Goal: Task Accomplishment & Management: Complete application form

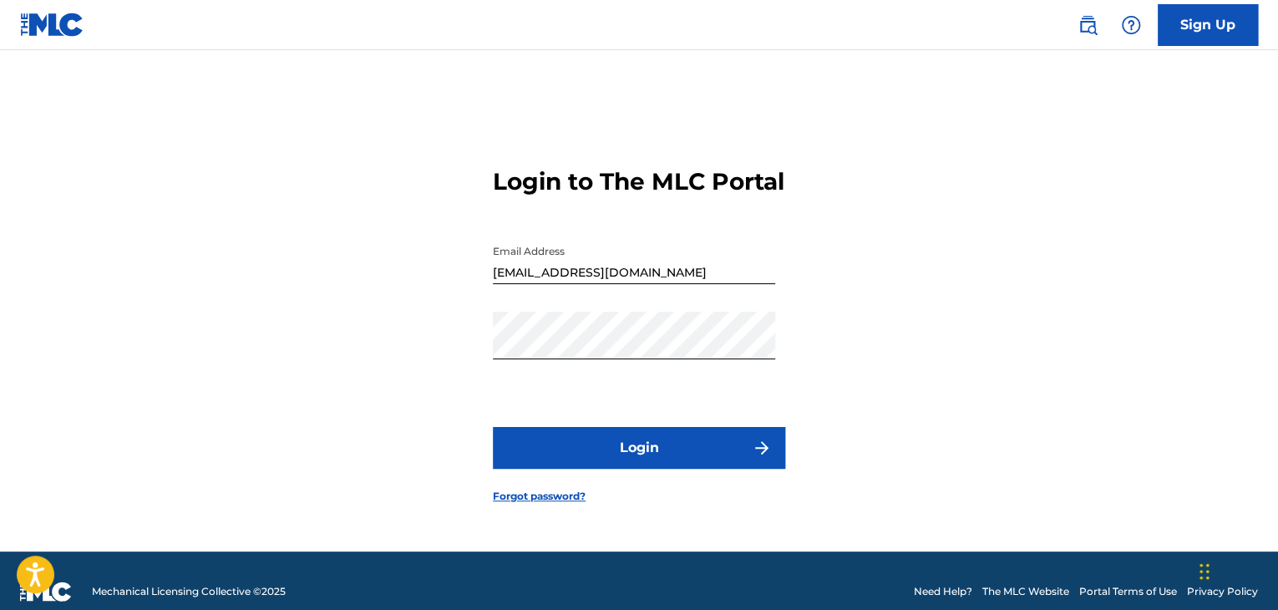
click at [635, 460] on button "Login" at bounding box center [639, 448] width 292 height 42
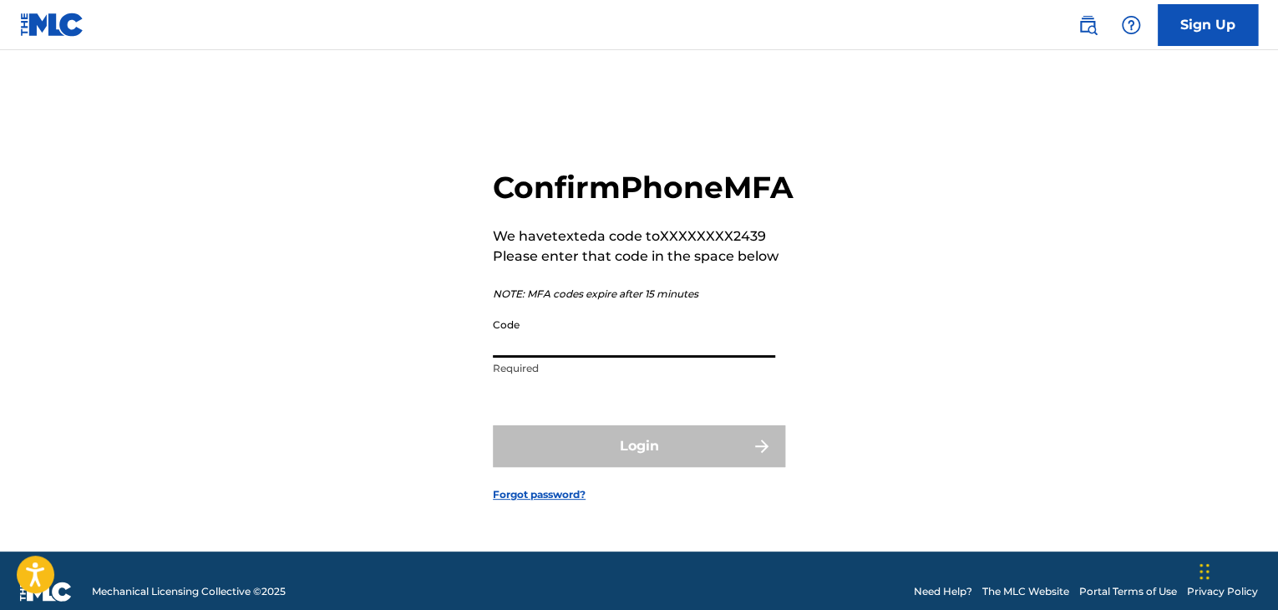
click at [558, 356] on input "Code" at bounding box center [634, 334] width 282 height 48
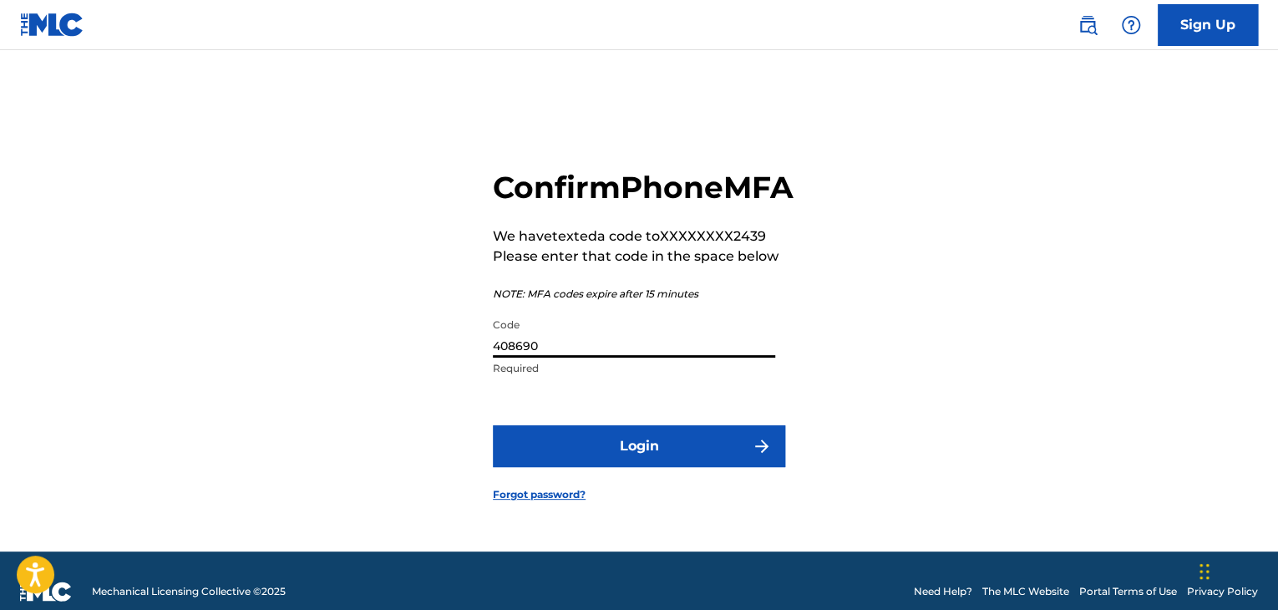
type input "408690"
click at [633, 462] on button "Login" at bounding box center [639, 446] width 292 height 42
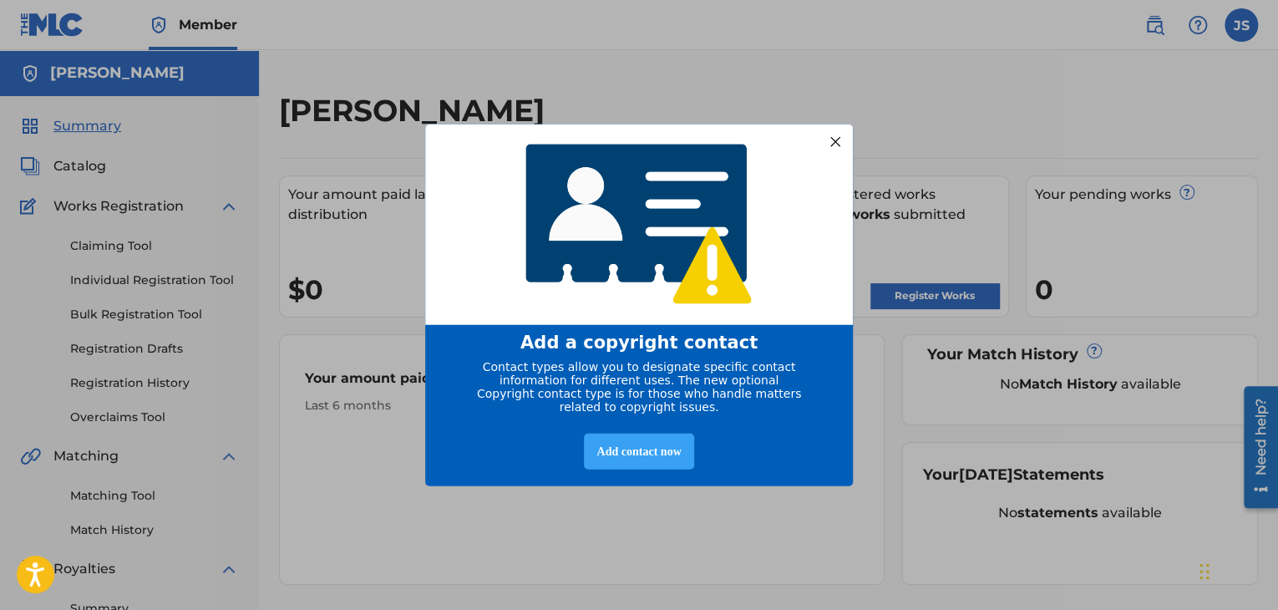
click at [650, 458] on div "Add contact now" at bounding box center [638, 451] width 109 height 36
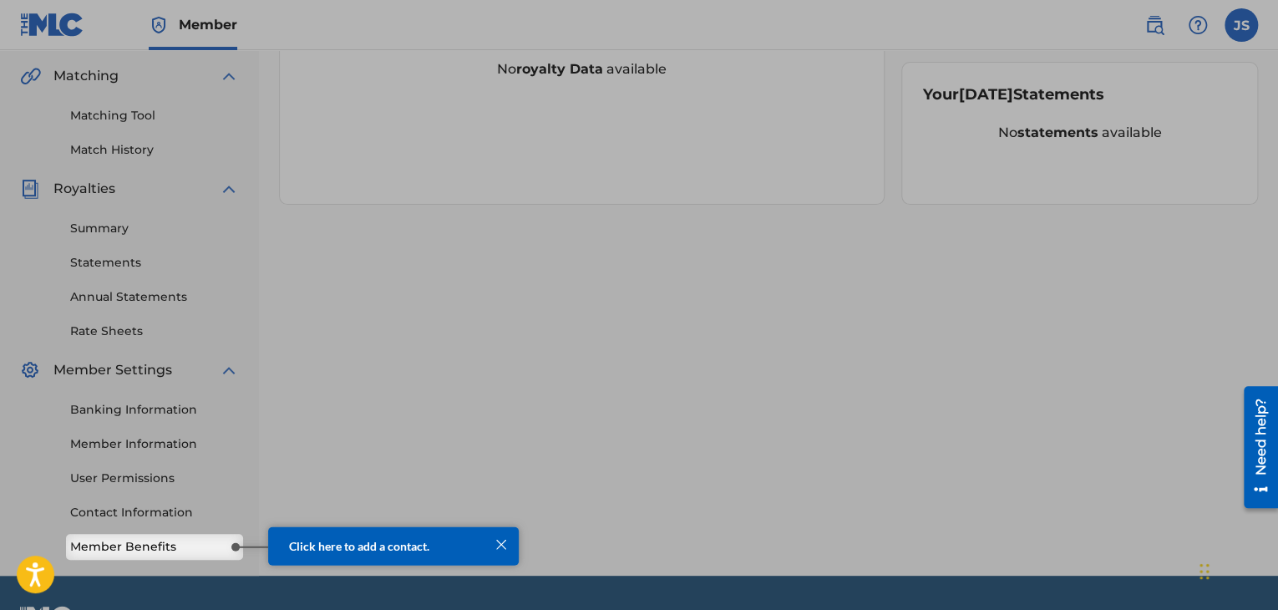
scroll to position [375, 0]
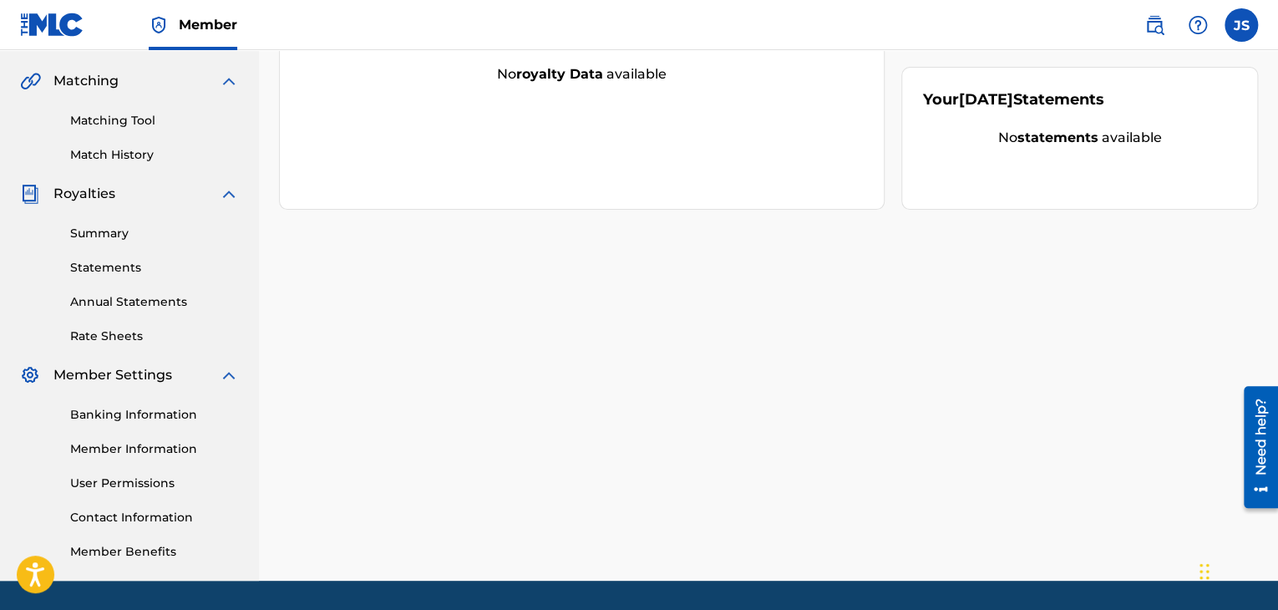
click at [188, 548] on link "Member Benefits" at bounding box center [154, 552] width 169 height 18
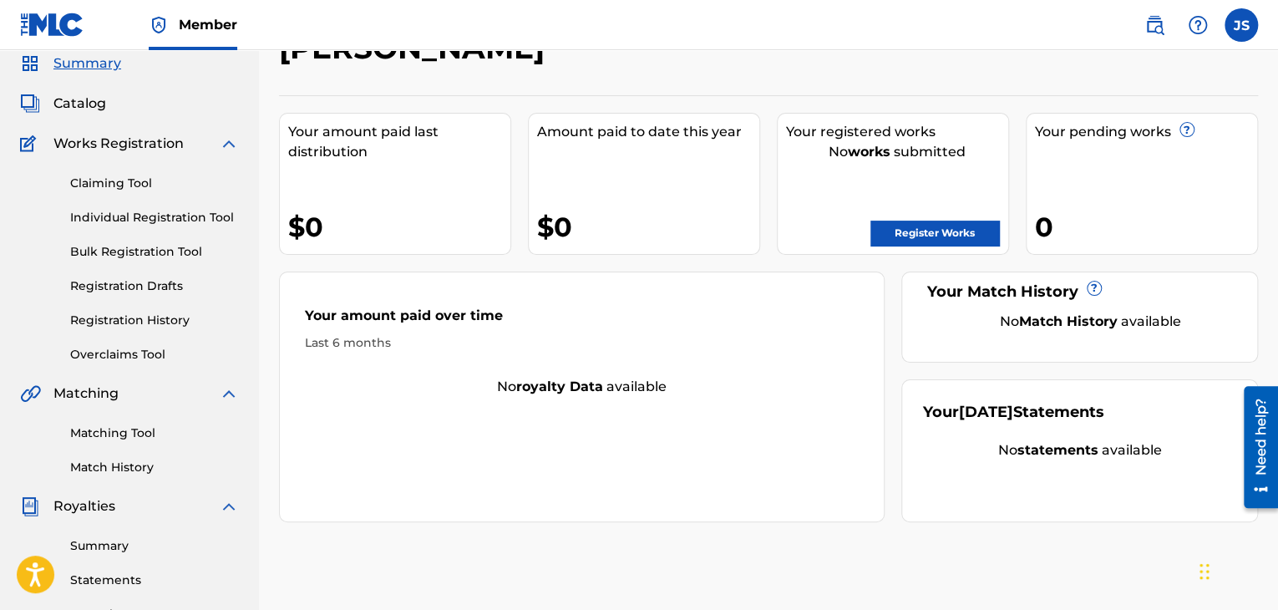
scroll to position [0, 0]
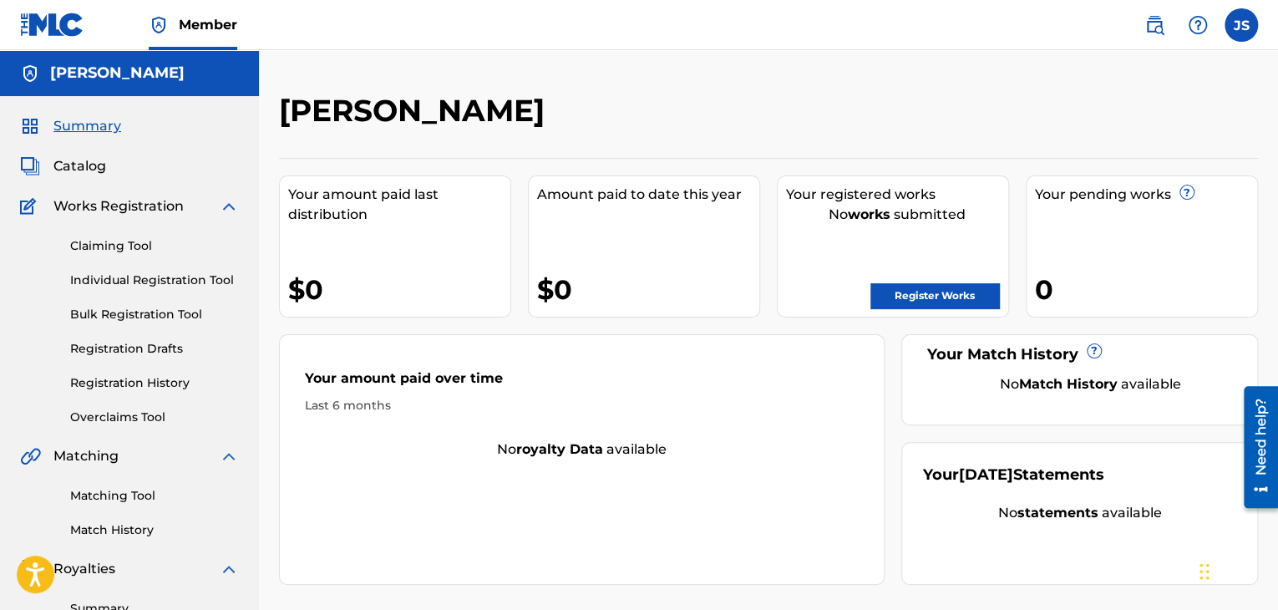
click at [940, 292] on link "Register Works" at bounding box center [934, 295] width 129 height 25
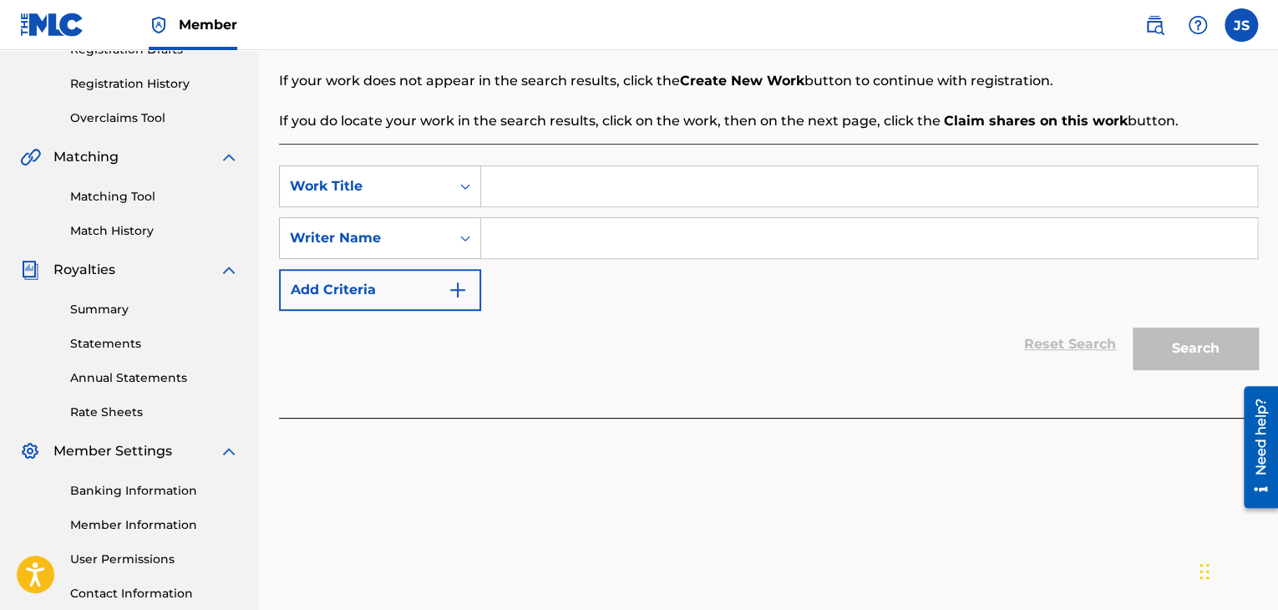
scroll to position [301, 0]
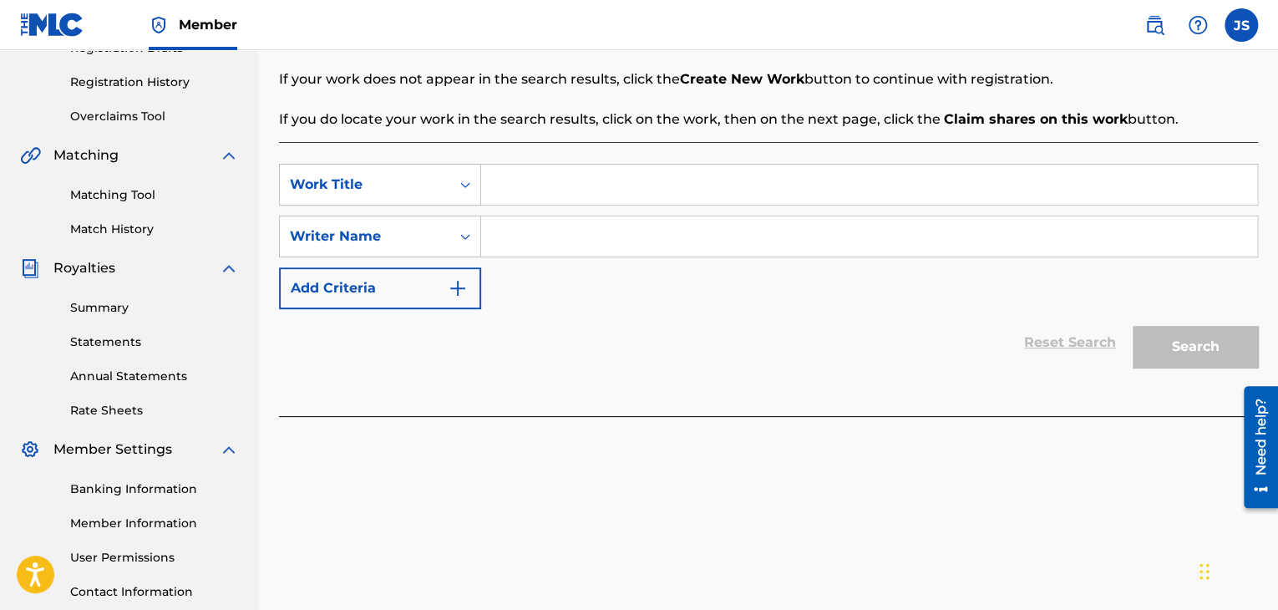
click at [544, 191] on input "Search Form" at bounding box center [869, 185] width 776 height 40
type input "Y"
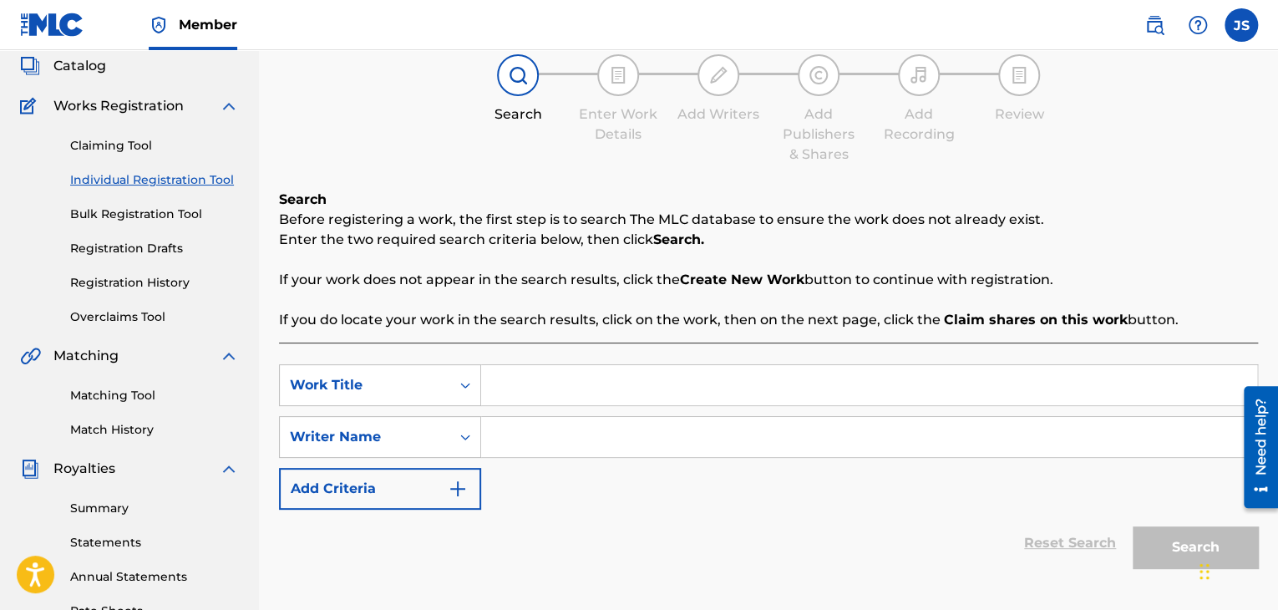
scroll to position [99, 0]
type input "You Looked My Way"
click at [543, 430] on input "Search Form" at bounding box center [869, 438] width 776 height 40
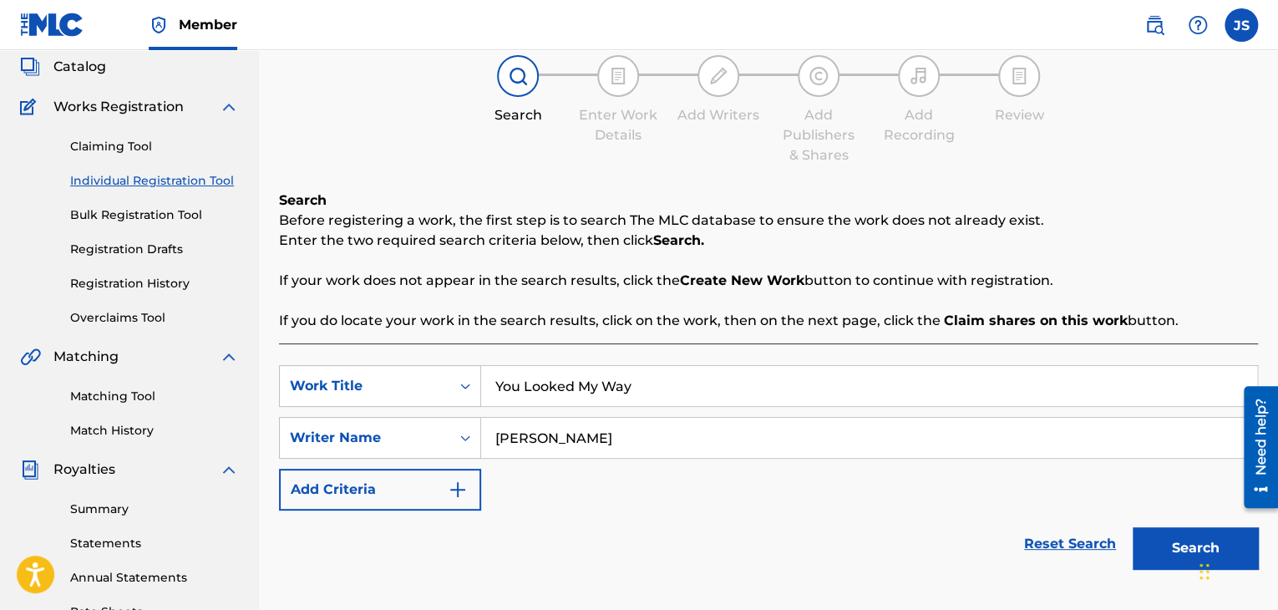
type input "[PERSON_NAME]"
click at [1180, 548] on button "Search" at bounding box center [1194, 548] width 125 height 42
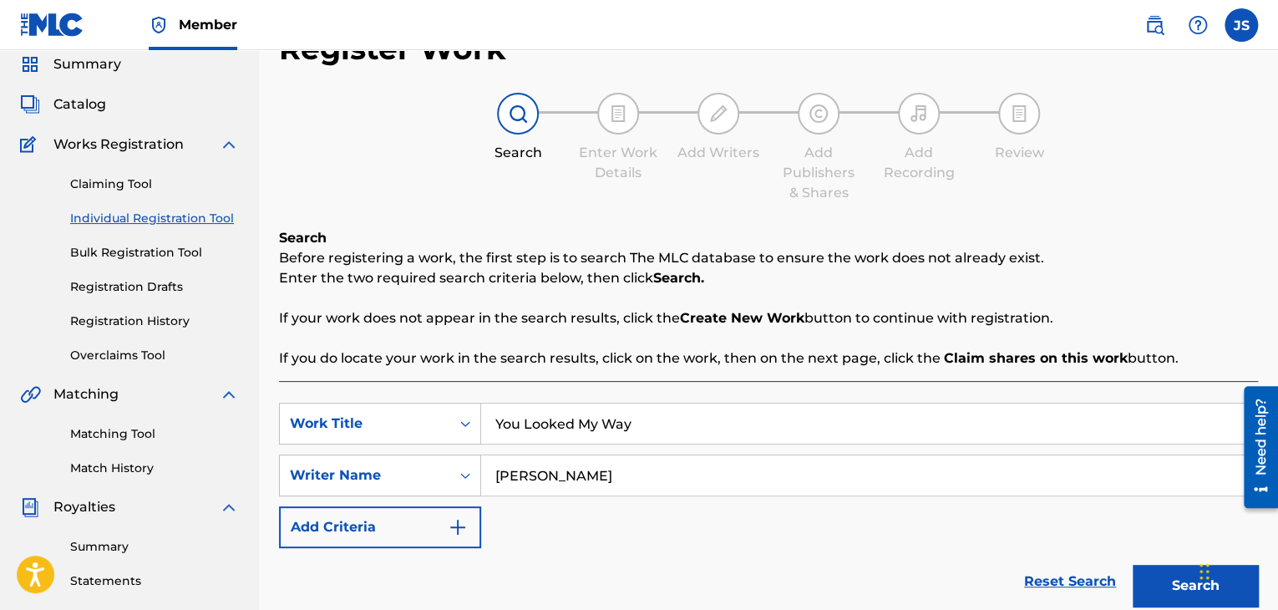
scroll to position [57, 0]
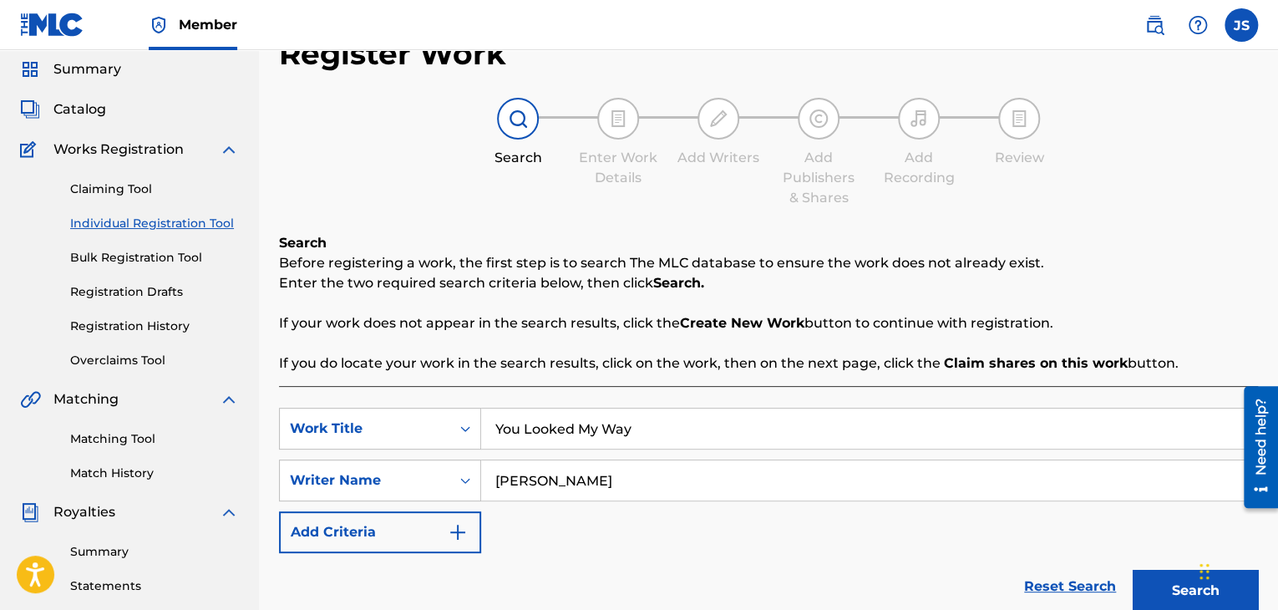
click at [748, 319] on strong "Create New Work" at bounding box center [742, 323] width 124 height 16
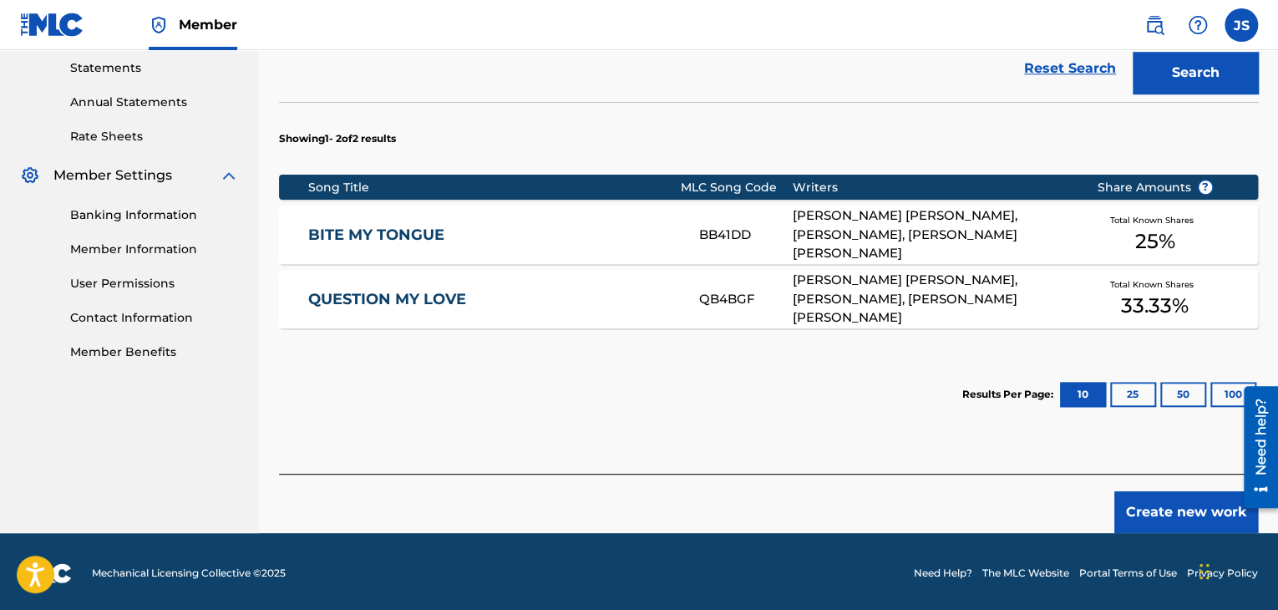
scroll to position [578, 0]
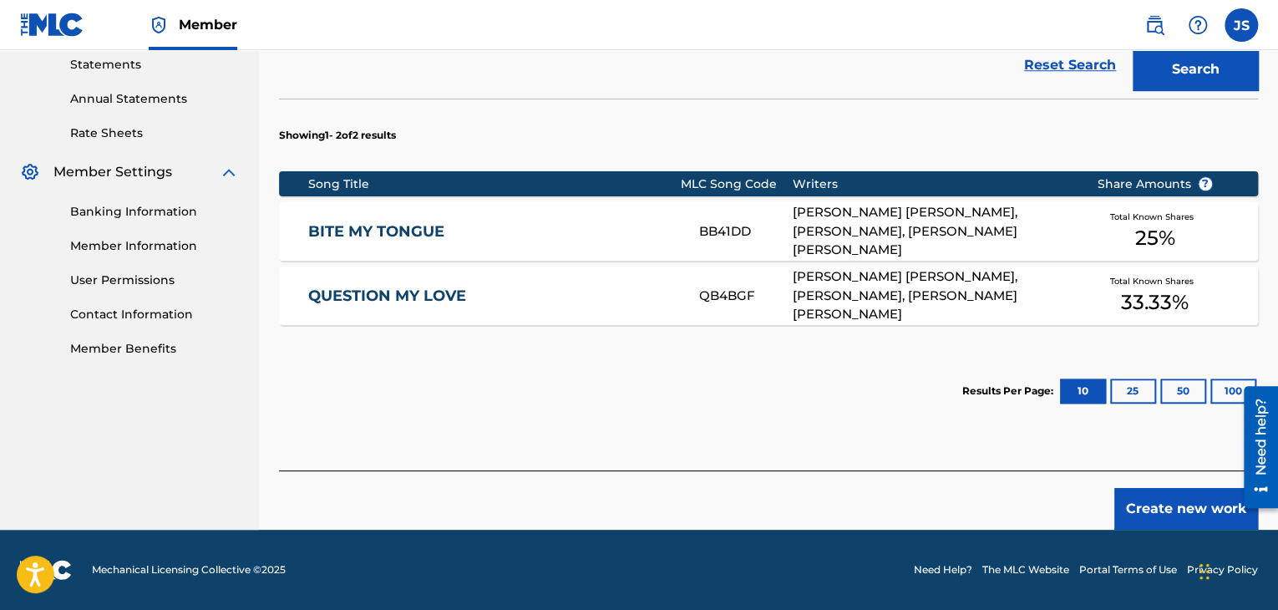
click at [1162, 519] on button "Create new work" at bounding box center [1186, 509] width 144 height 42
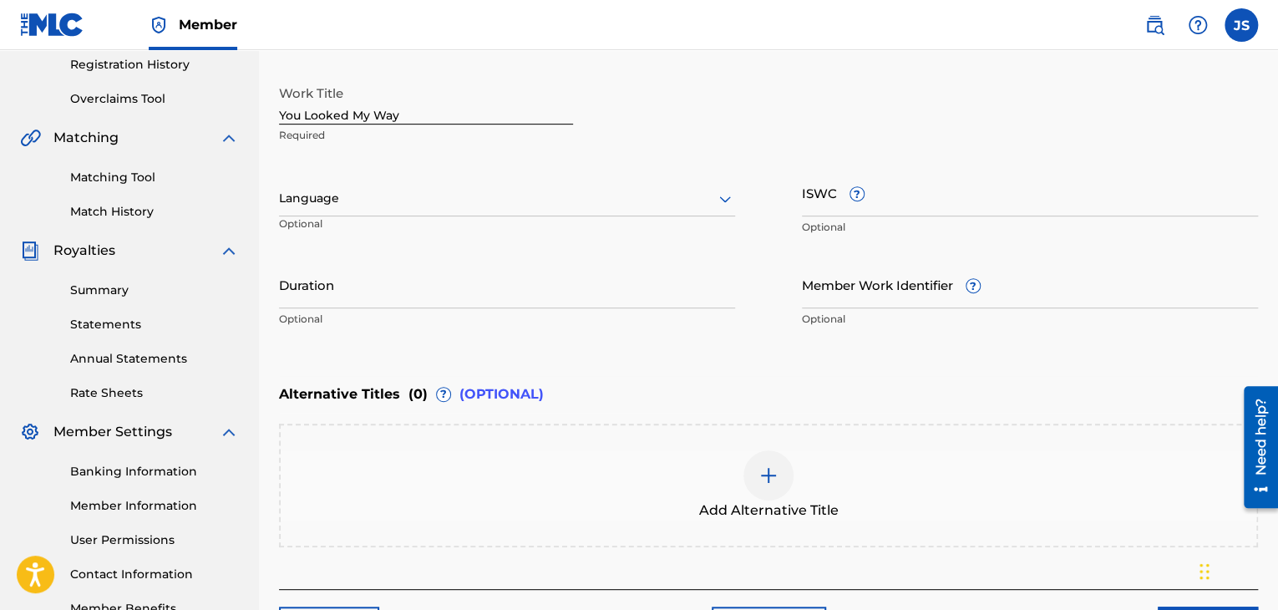
scroll to position [319, 0]
click at [487, 215] on div "Language Optional" at bounding box center [507, 205] width 456 height 75
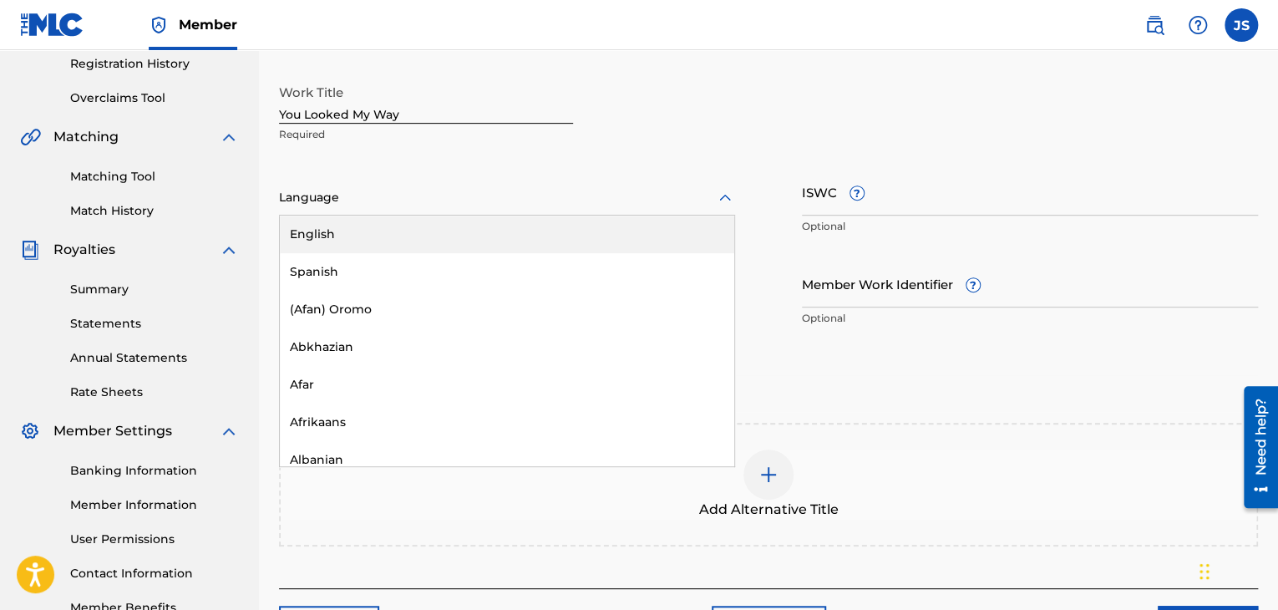
click at [466, 201] on div at bounding box center [507, 197] width 456 height 21
click at [423, 218] on div "English" at bounding box center [507, 234] width 454 height 38
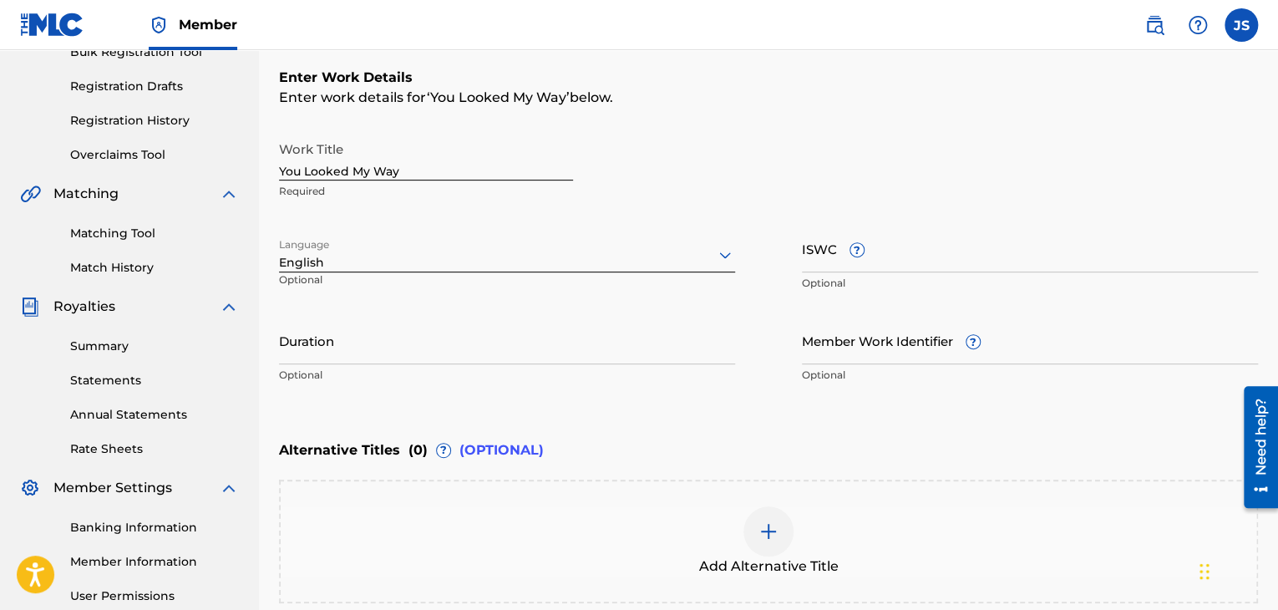
scroll to position [257, 0]
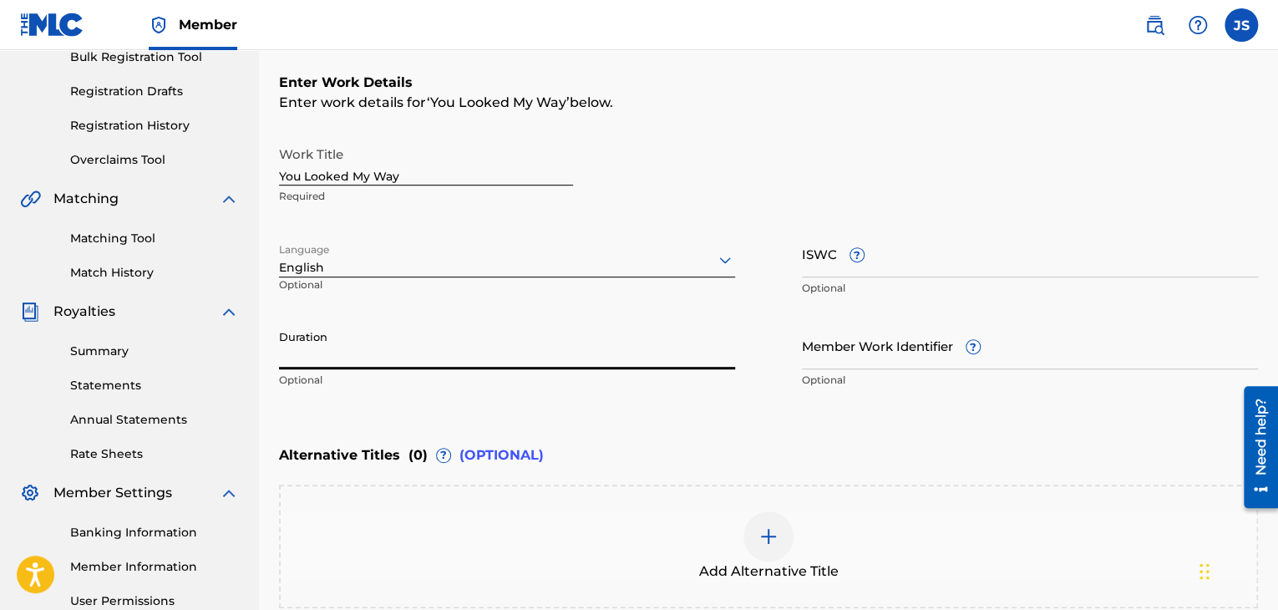
click at [327, 342] on input "Duration" at bounding box center [507, 346] width 456 height 48
type input "4"
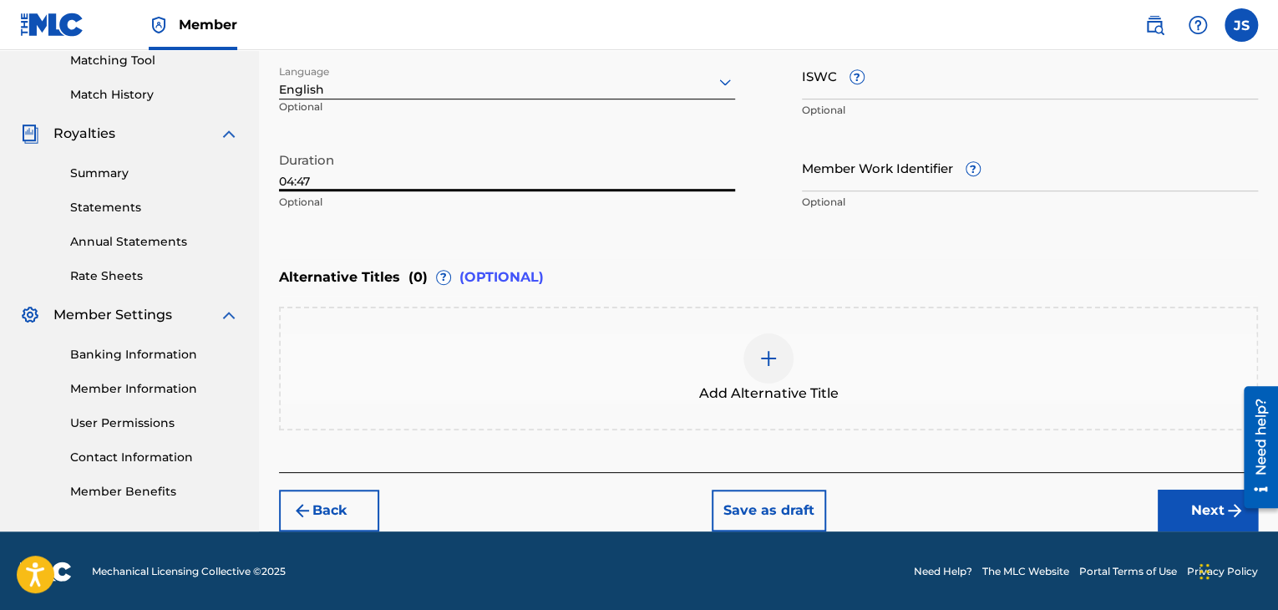
type input "04:47"
click at [1191, 509] on button "Next" at bounding box center [1207, 510] width 100 height 42
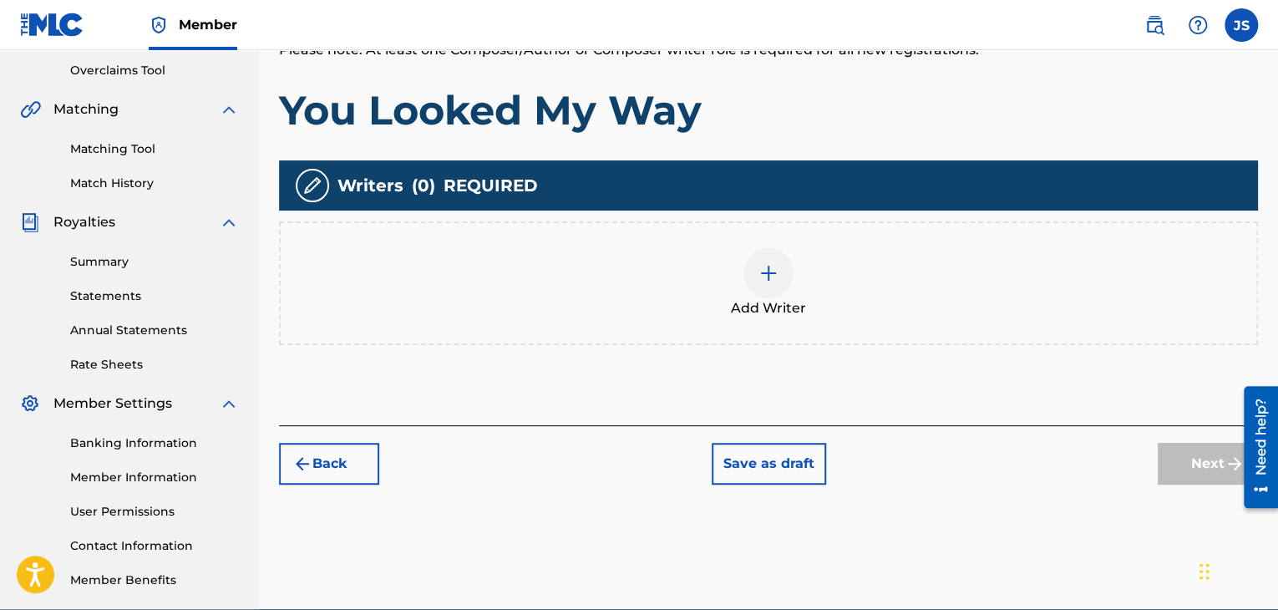
scroll to position [357, 0]
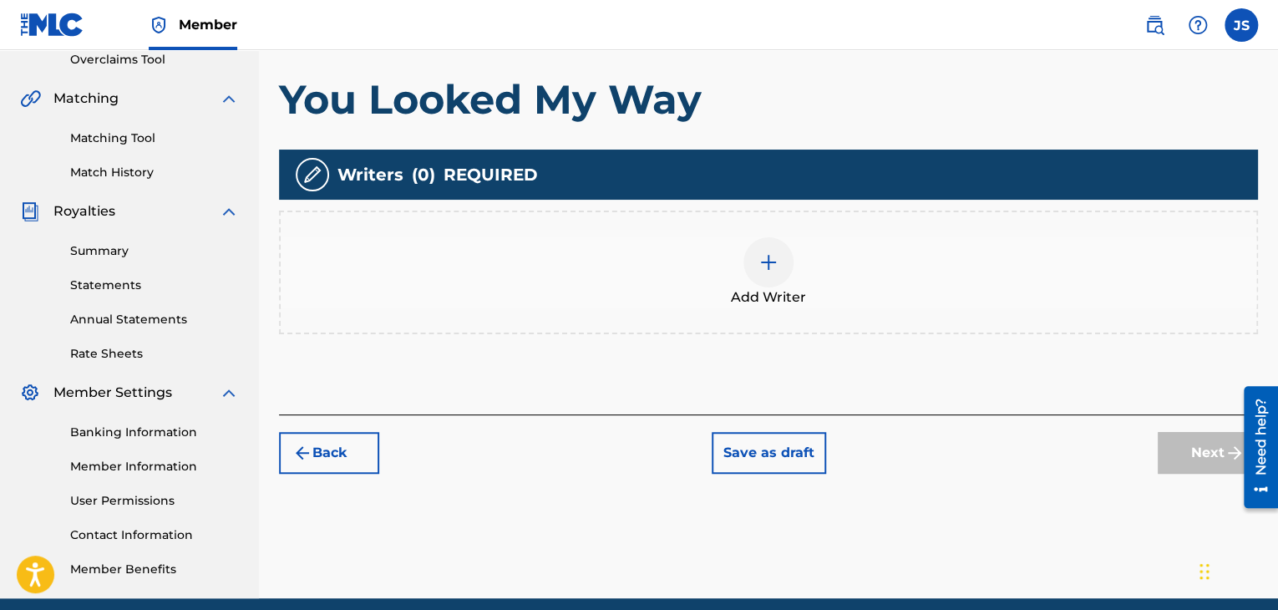
click at [768, 271] on img at bounding box center [768, 262] width 20 height 20
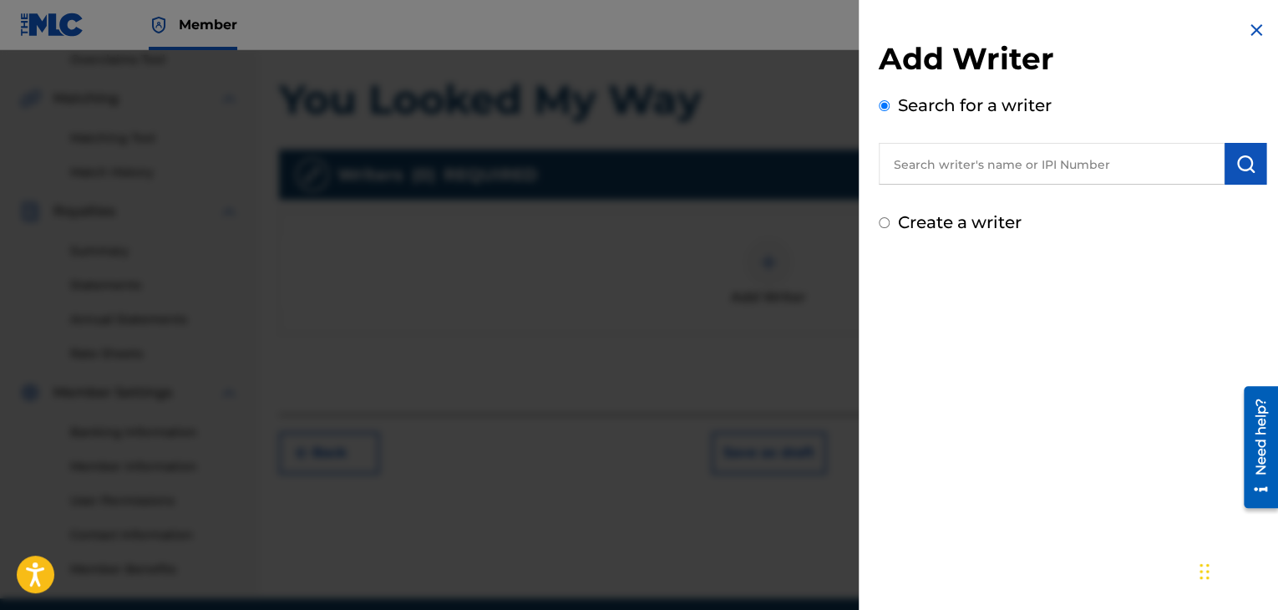
click at [952, 160] on input "text" at bounding box center [1052, 164] width 346 height 42
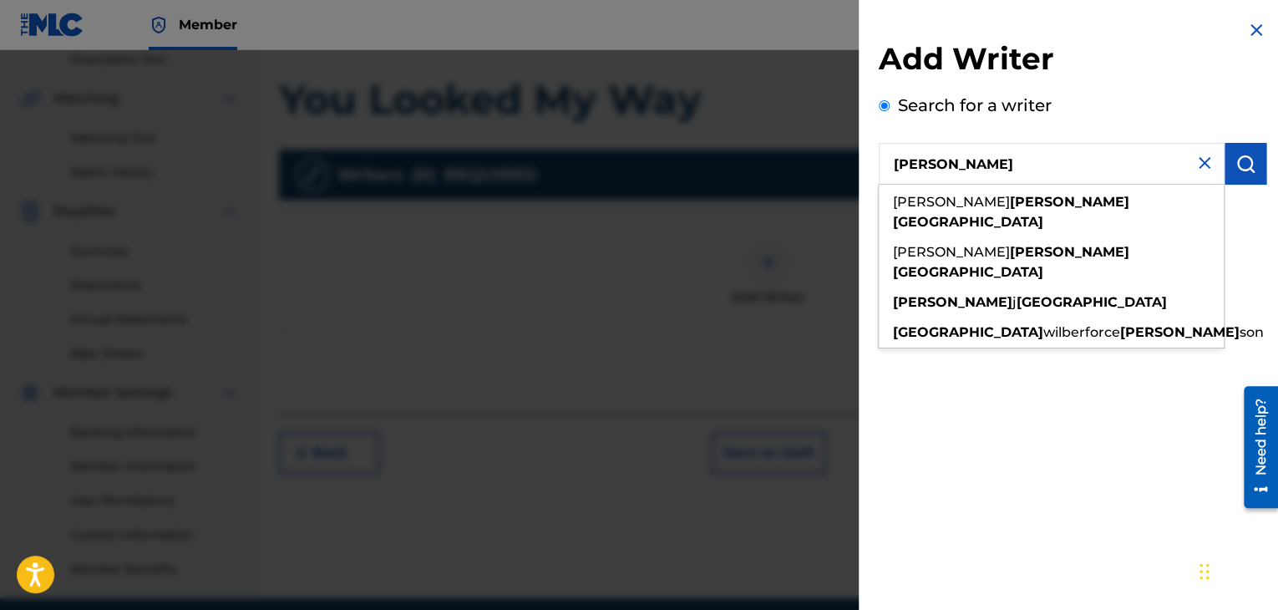
type input "[PERSON_NAME]"
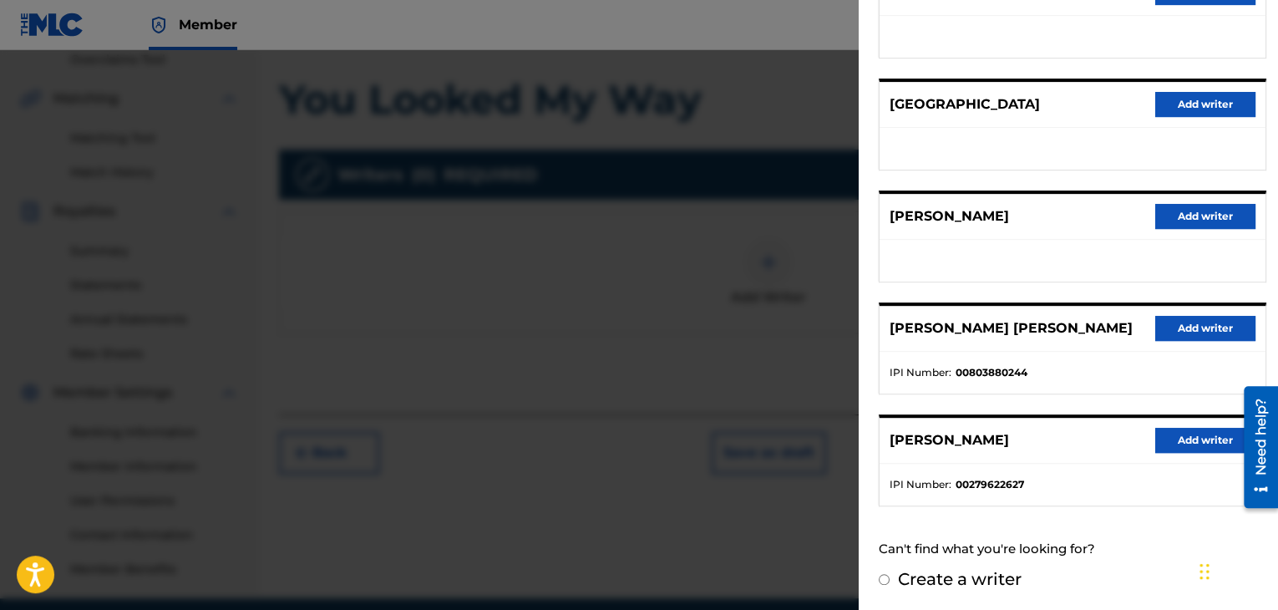
scroll to position [0, 0]
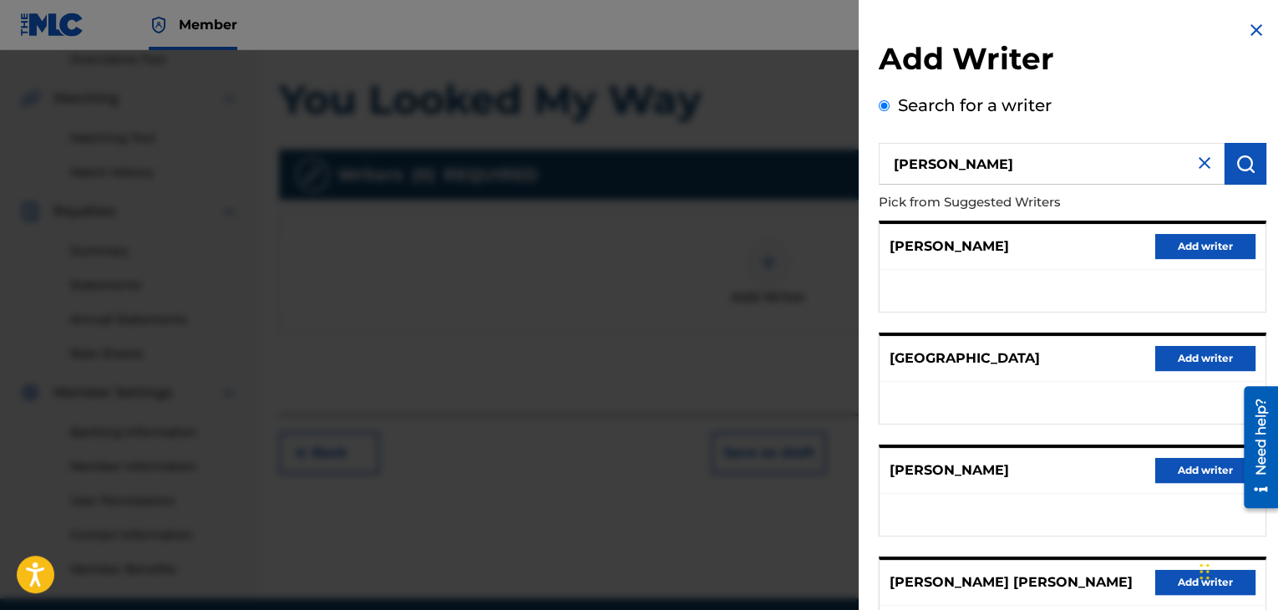
click at [1194, 157] on img at bounding box center [1204, 163] width 20 height 20
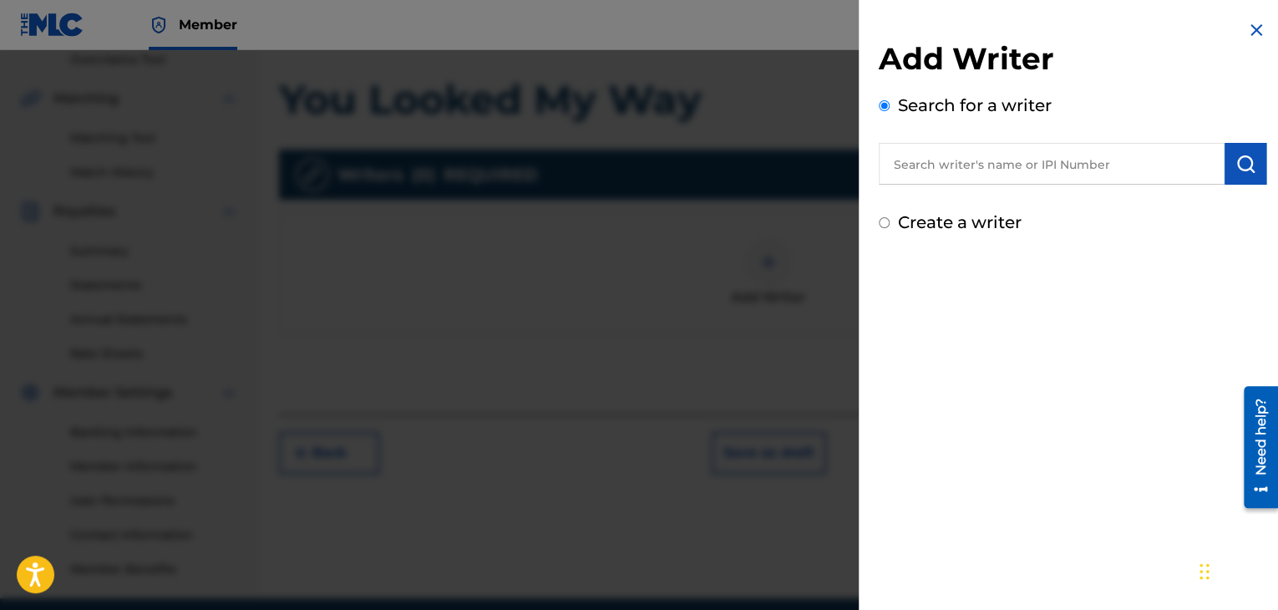
click at [940, 157] on input "text" at bounding box center [1052, 164] width 346 height 42
paste input "1299409307"
type input "1299409307"
click at [1235, 159] on img "submit" at bounding box center [1245, 164] width 20 height 20
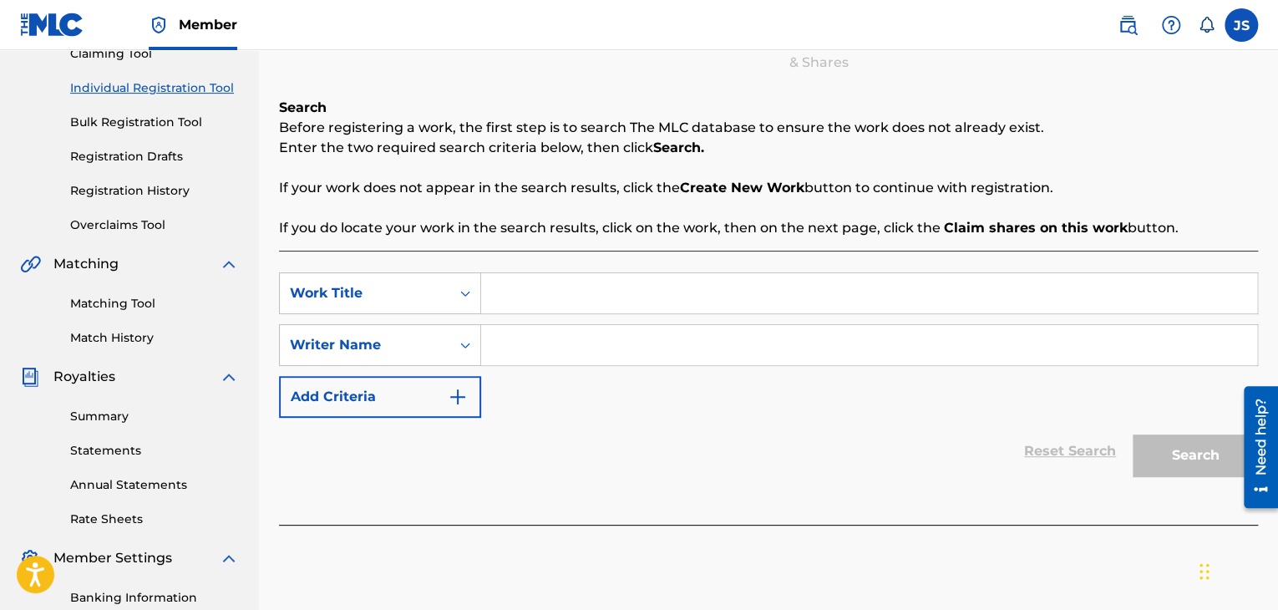
scroll to position [193, 0]
click at [595, 311] on input "Search Form" at bounding box center [869, 292] width 776 height 40
type input "You Looked My Way"
click at [579, 334] on input "Search Form" at bounding box center [869, 344] width 776 height 40
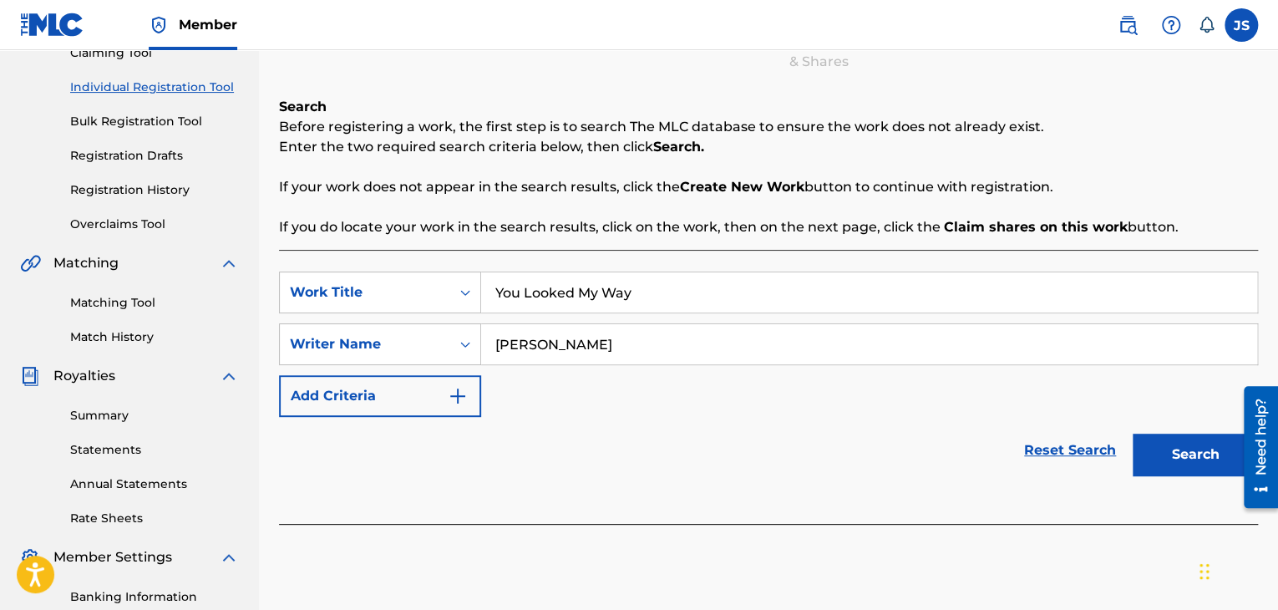
type input "[PERSON_NAME]"
click at [1193, 458] on button "Search" at bounding box center [1194, 454] width 125 height 42
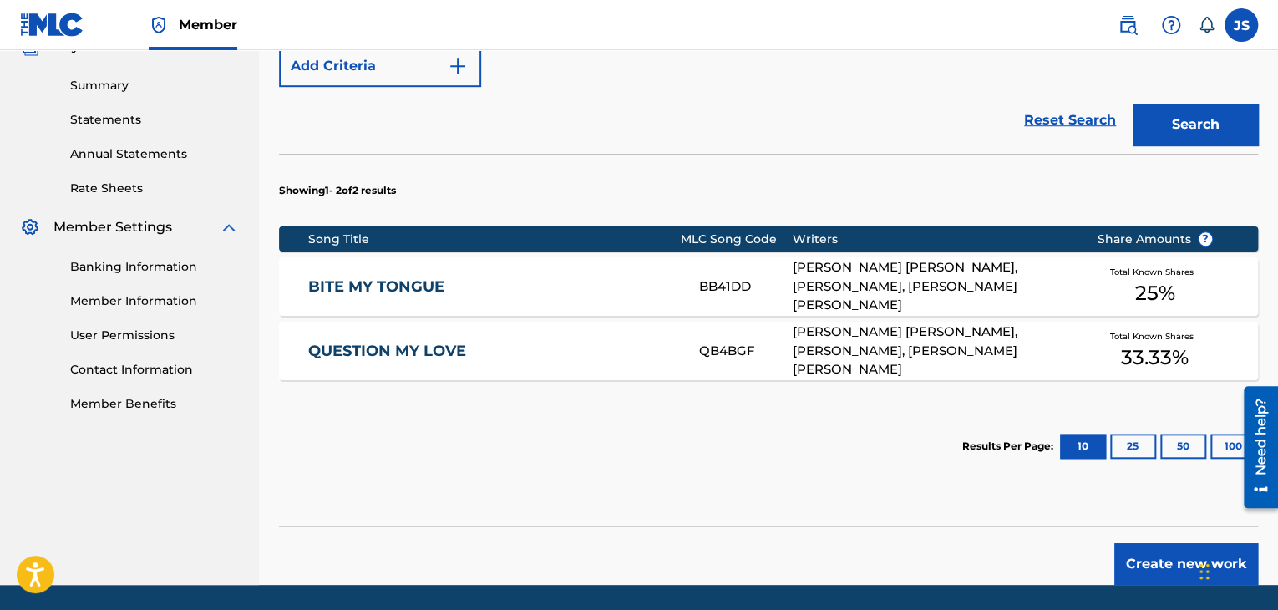
scroll to position [524, 0]
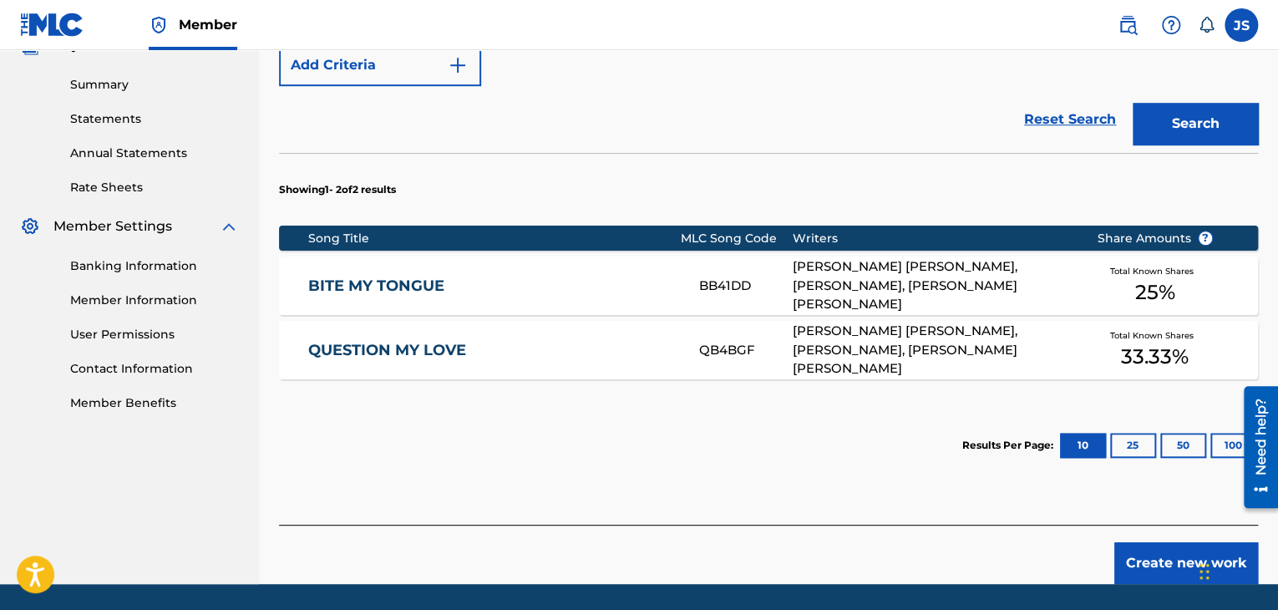
click at [1155, 571] on button "Create new work" at bounding box center [1186, 563] width 144 height 42
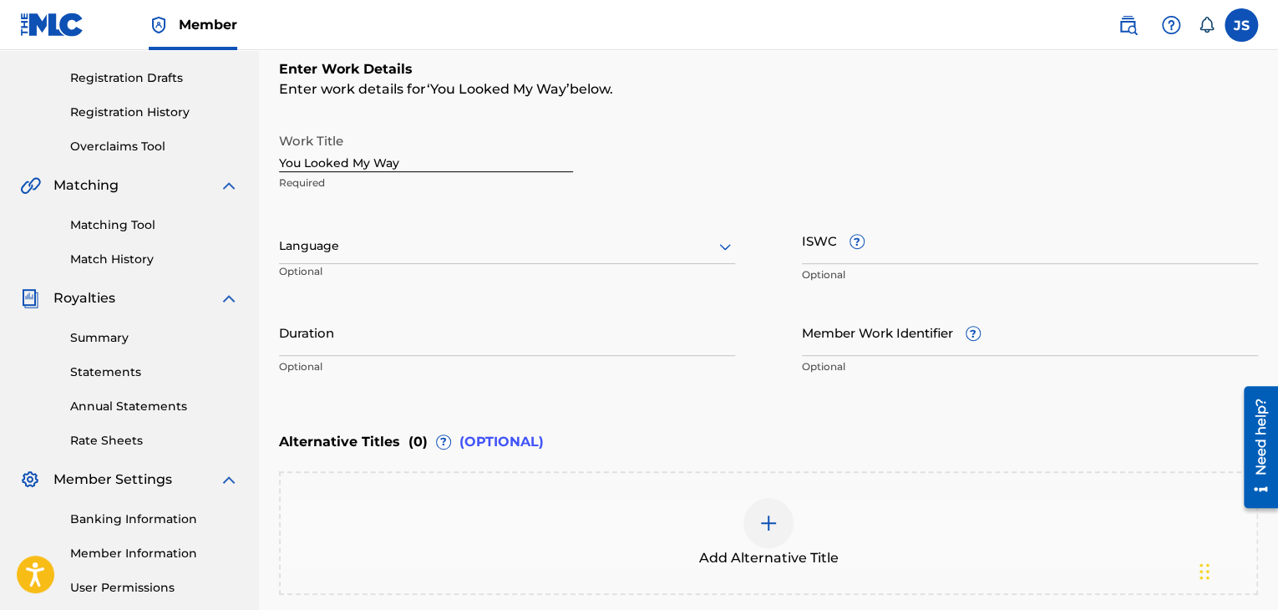
scroll to position [269, 0]
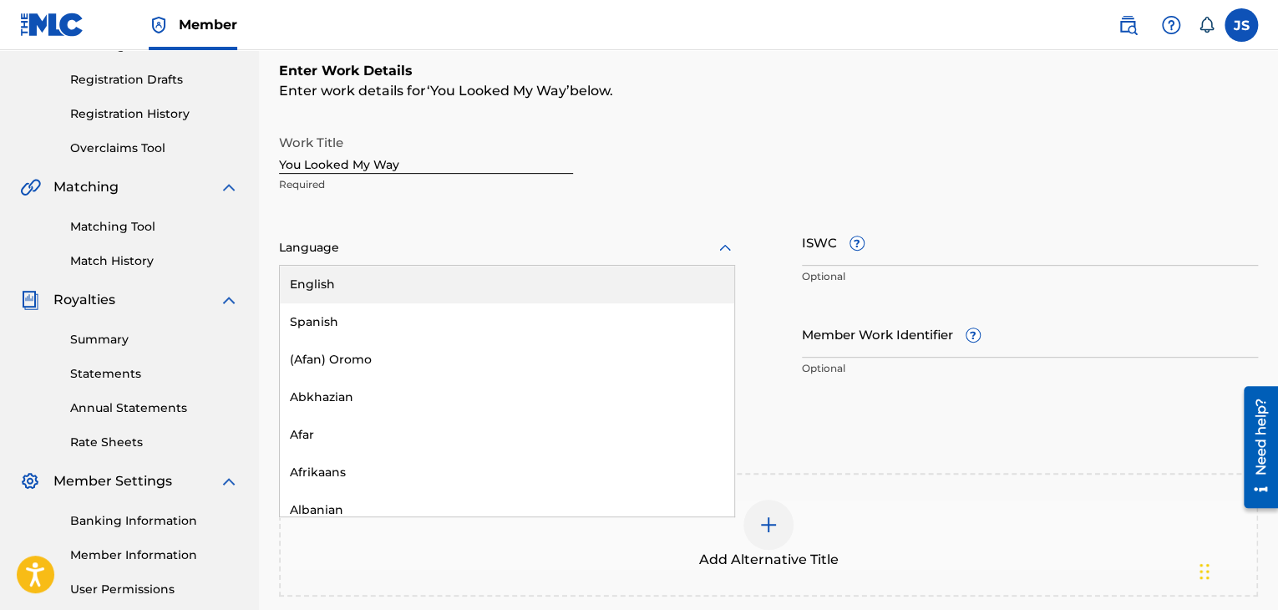
click at [349, 241] on div at bounding box center [507, 247] width 456 height 21
click at [331, 275] on div "English" at bounding box center [507, 285] width 454 height 38
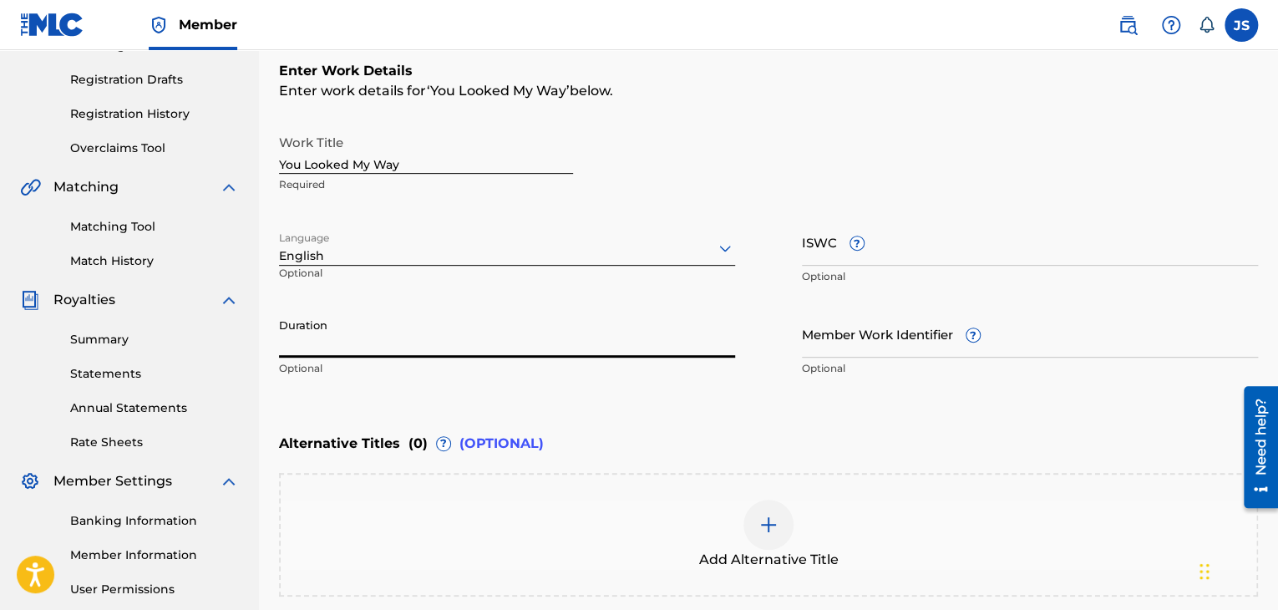
click at [324, 337] on input "Duration" at bounding box center [507, 334] width 456 height 48
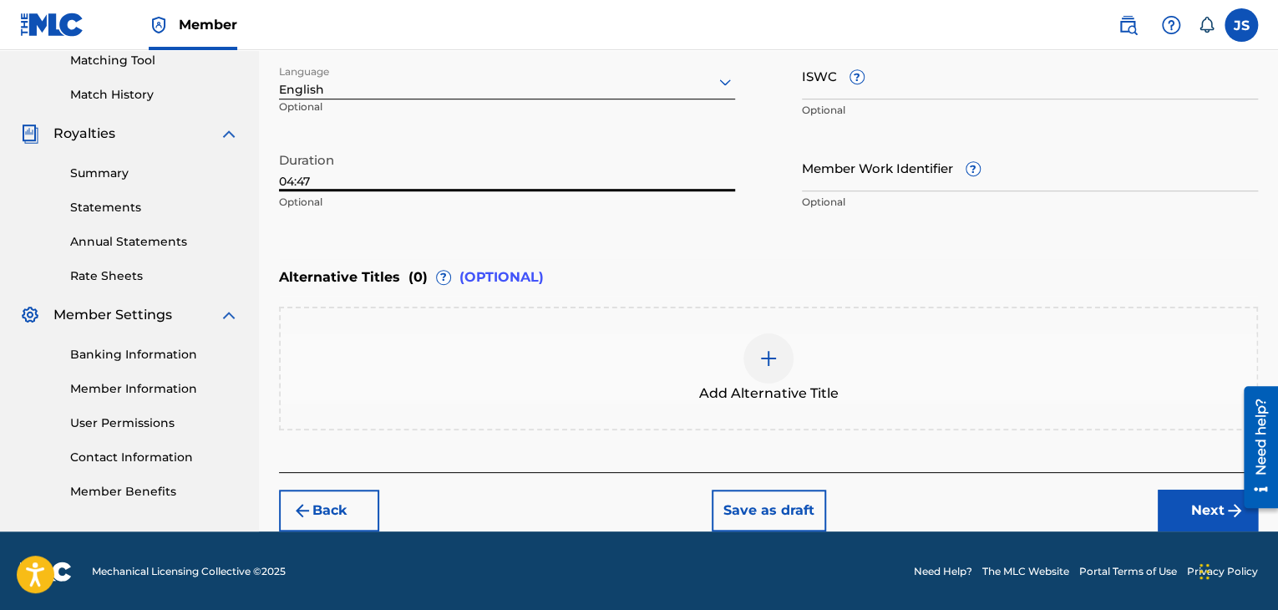
type input "04:47"
click at [1192, 502] on button "Next" at bounding box center [1207, 510] width 100 height 42
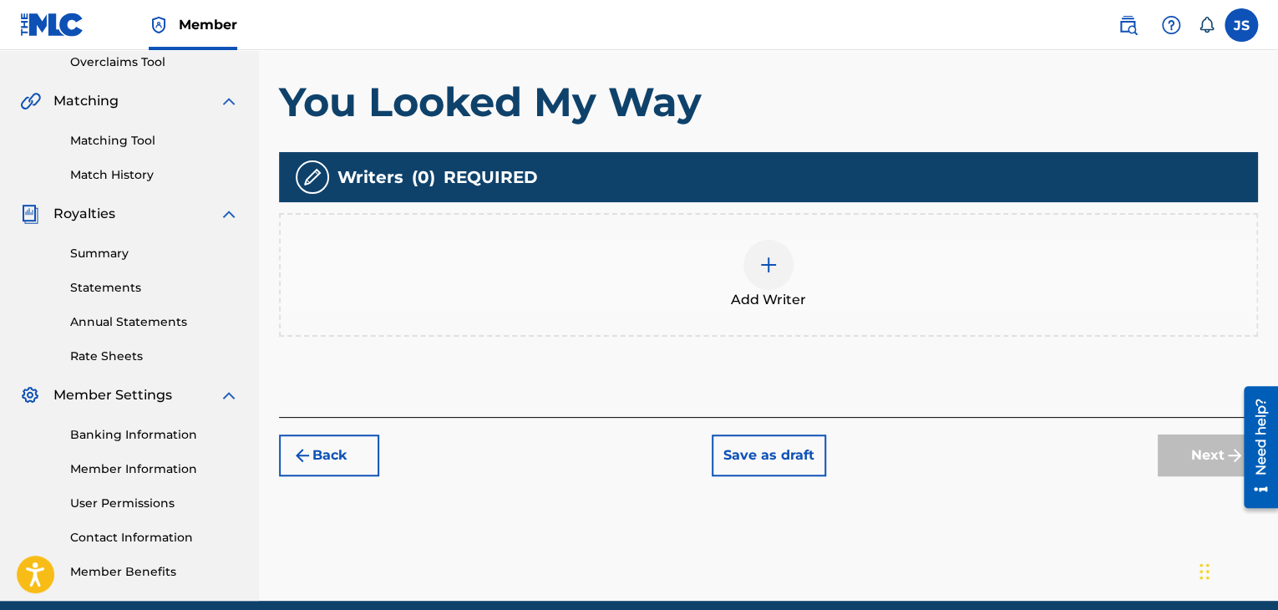
scroll to position [426, 0]
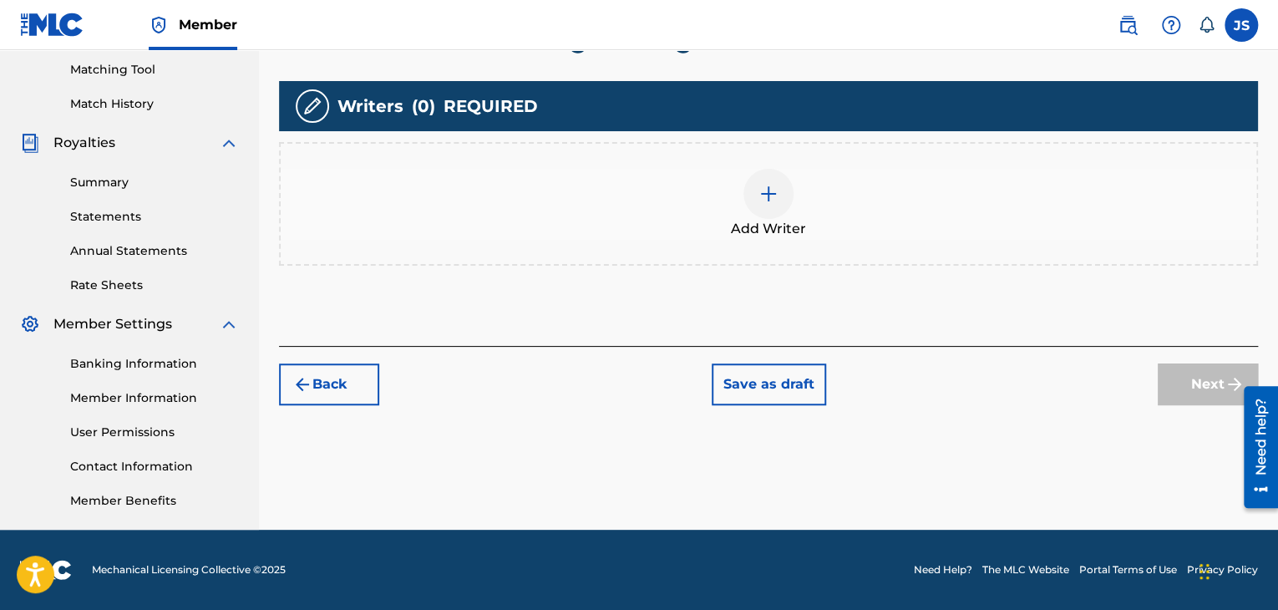
click at [772, 206] on div at bounding box center [768, 194] width 50 height 50
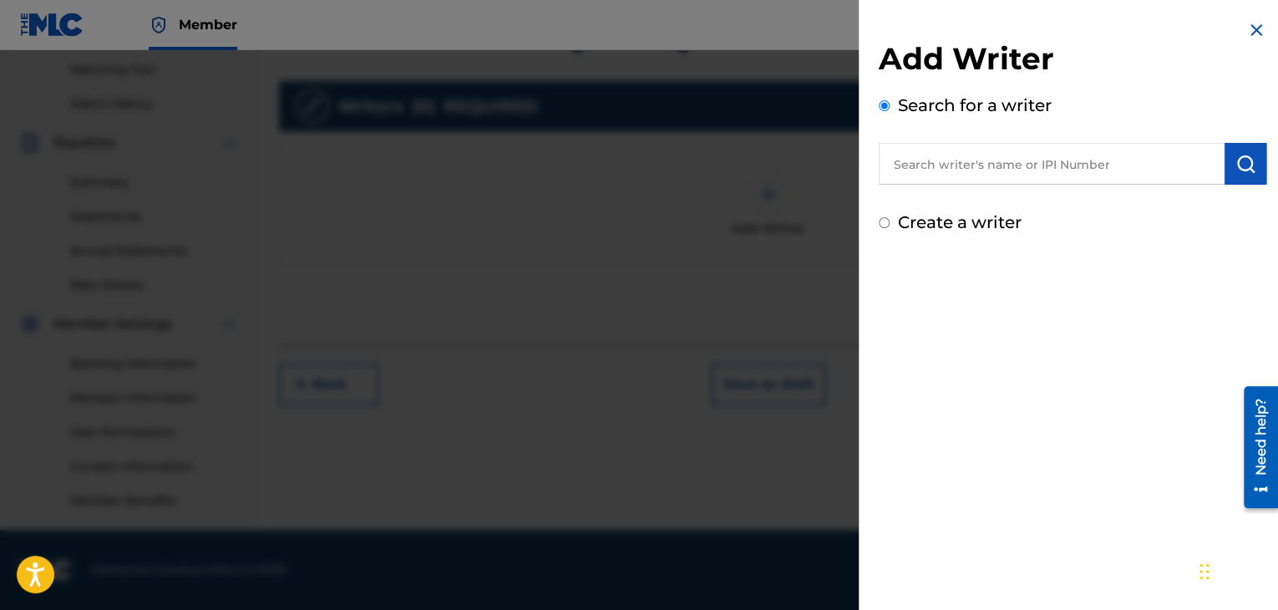
click at [951, 162] on input "text" at bounding box center [1052, 164] width 346 height 42
paste input "1299409307"
type input "1299409307"
click at [1239, 154] on img "submit" at bounding box center [1245, 164] width 20 height 20
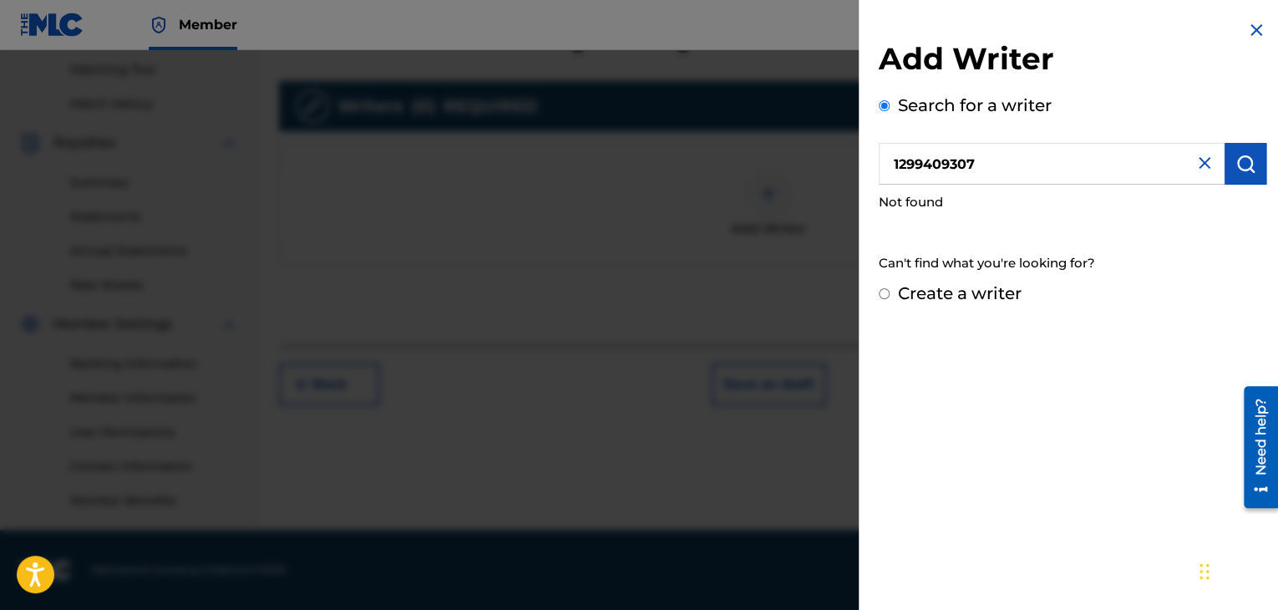
click at [880, 289] on input "Create a writer" at bounding box center [884, 293] width 11 height 11
radio input "false"
radio input "true"
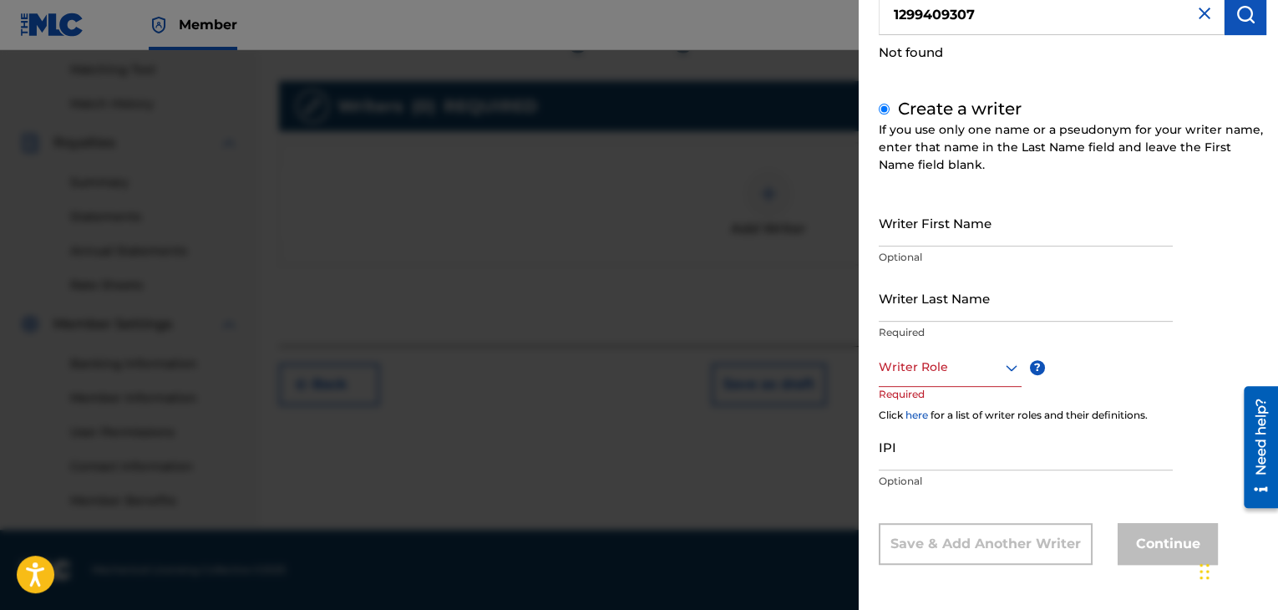
scroll to position [149, 0]
click at [916, 236] on input "Writer First Name" at bounding box center [1026, 224] width 294 height 48
type input "[PERSON_NAME]"
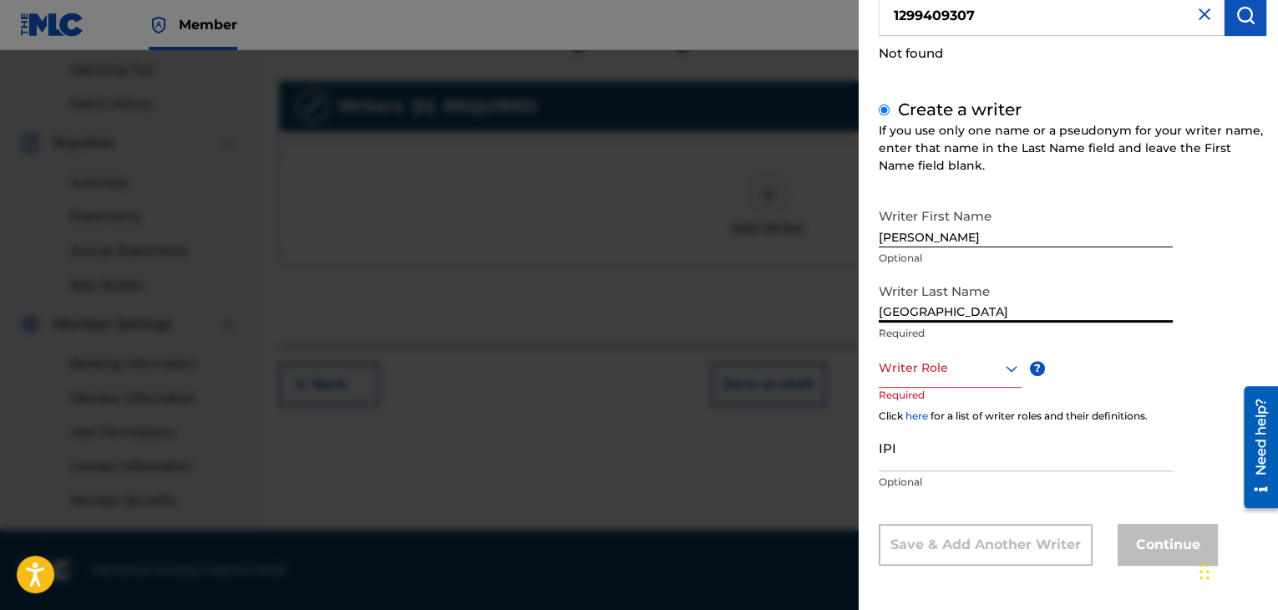
type input "[GEOGRAPHIC_DATA]"
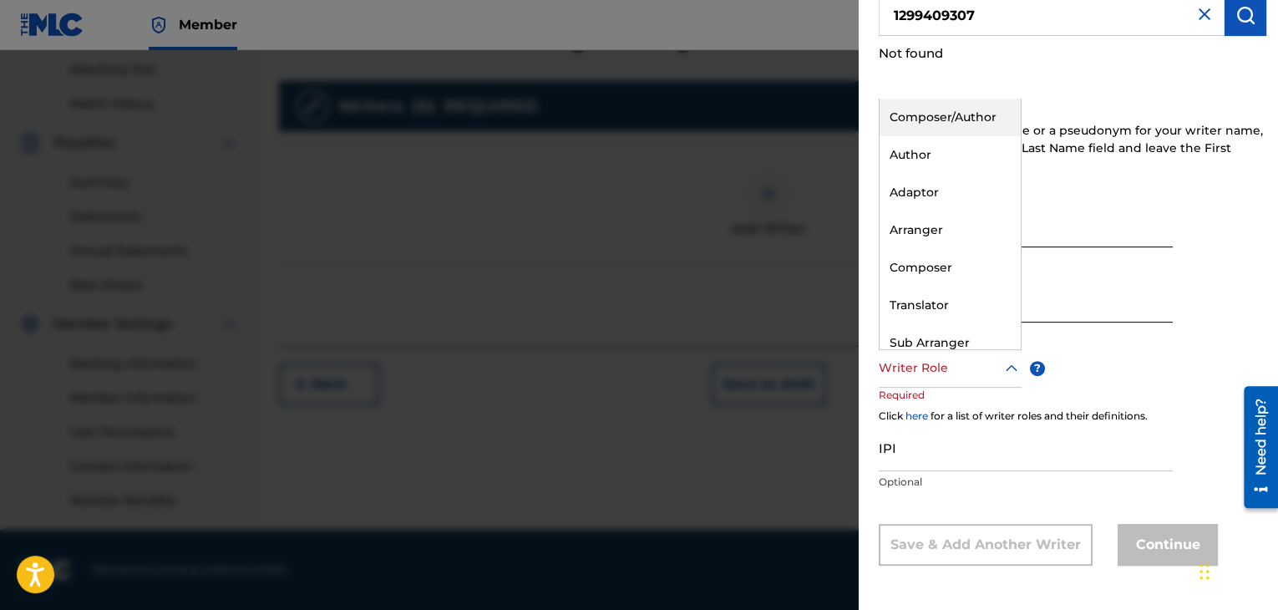
click at [956, 364] on div at bounding box center [950, 367] width 143 height 21
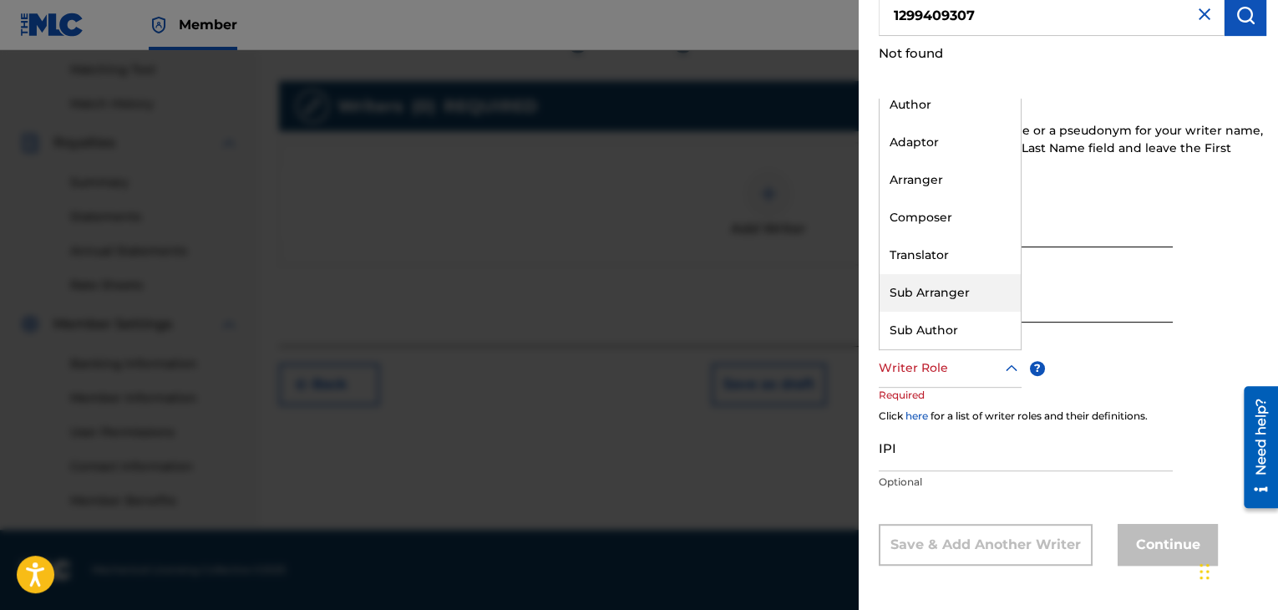
scroll to position [0, 0]
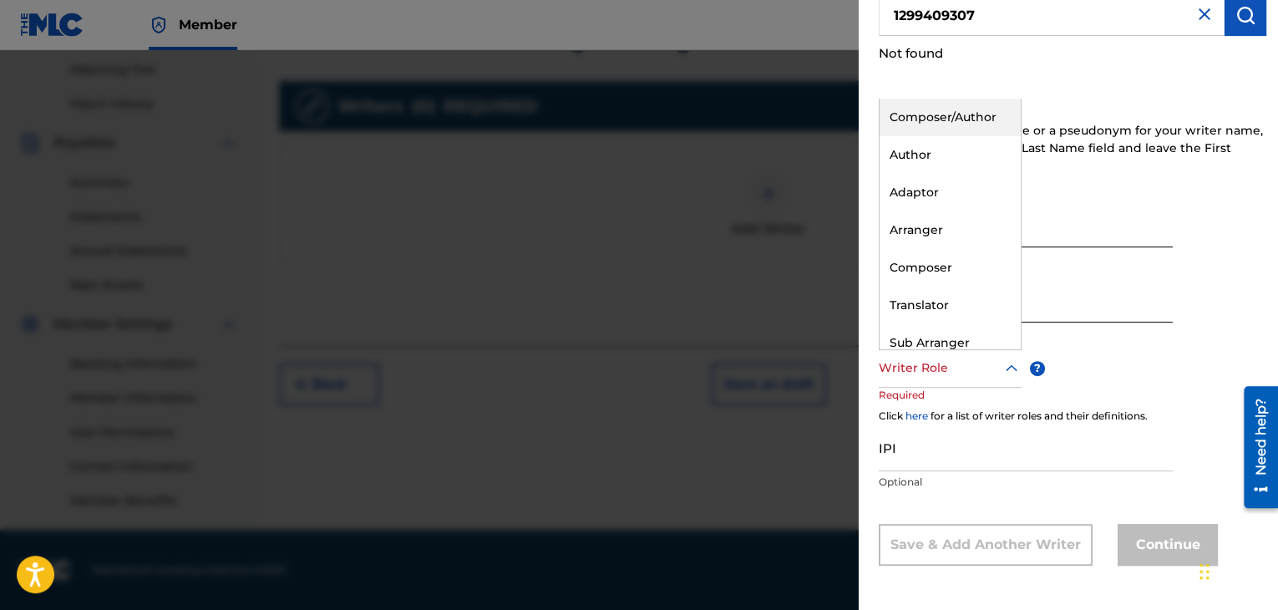
click at [944, 121] on div "Composer/Author" at bounding box center [949, 118] width 141 height 38
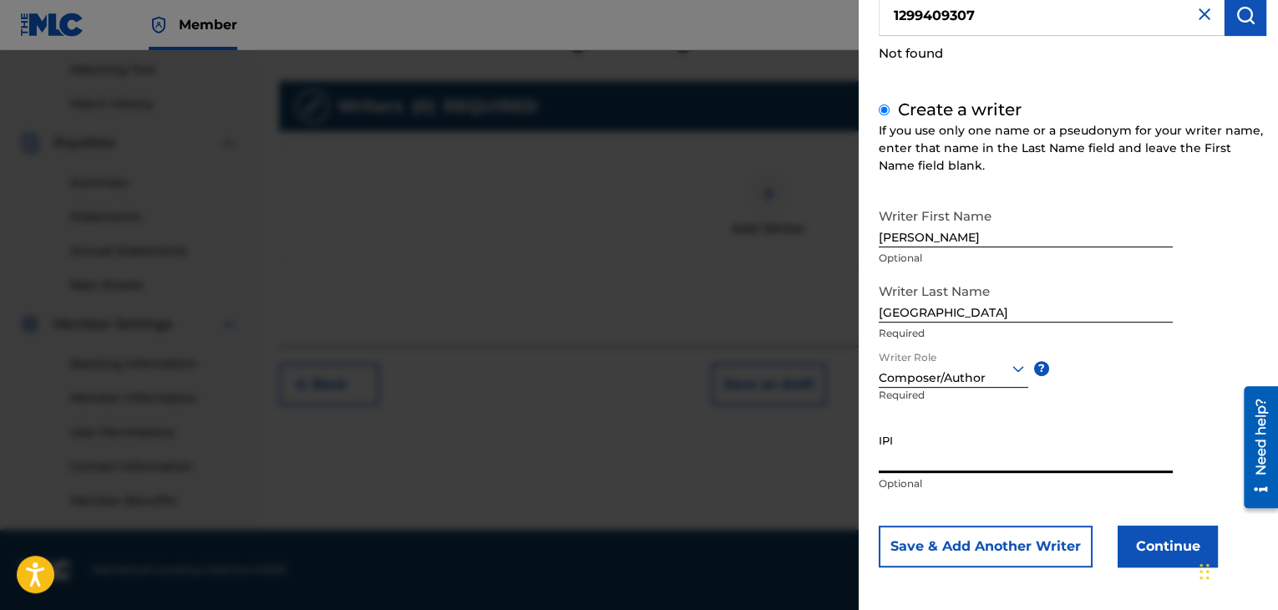
click at [901, 452] on input "IPI" at bounding box center [1026, 449] width 294 height 48
paste input "1299409307"
type input "1299409307"
click at [1162, 545] on button "Continue" at bounding box center [1167, 546] width 100 height 42
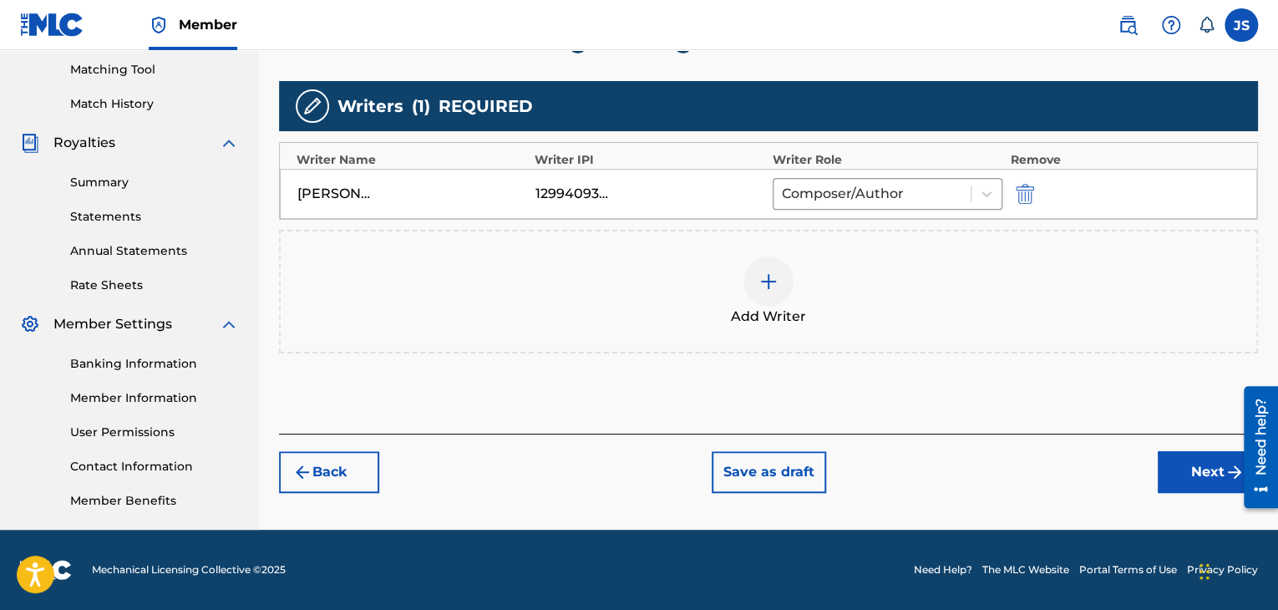
click at [1195, 474] on button "Next" at bounding box center [1207, 472] width 100 height 42
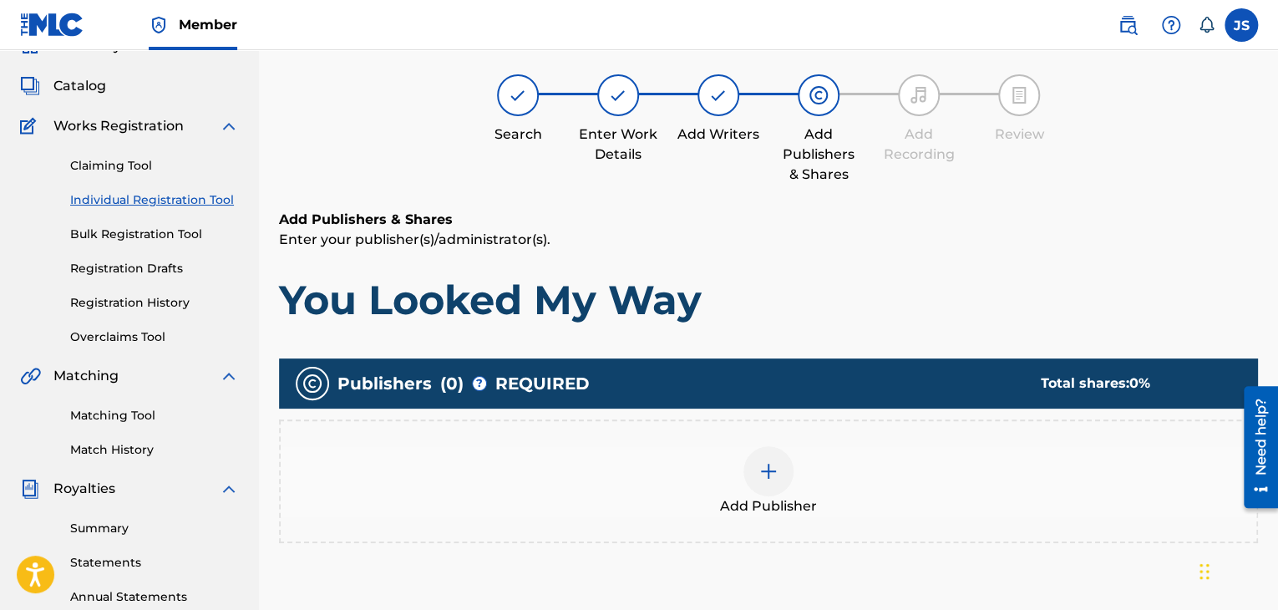
scroll to position [75, 0]
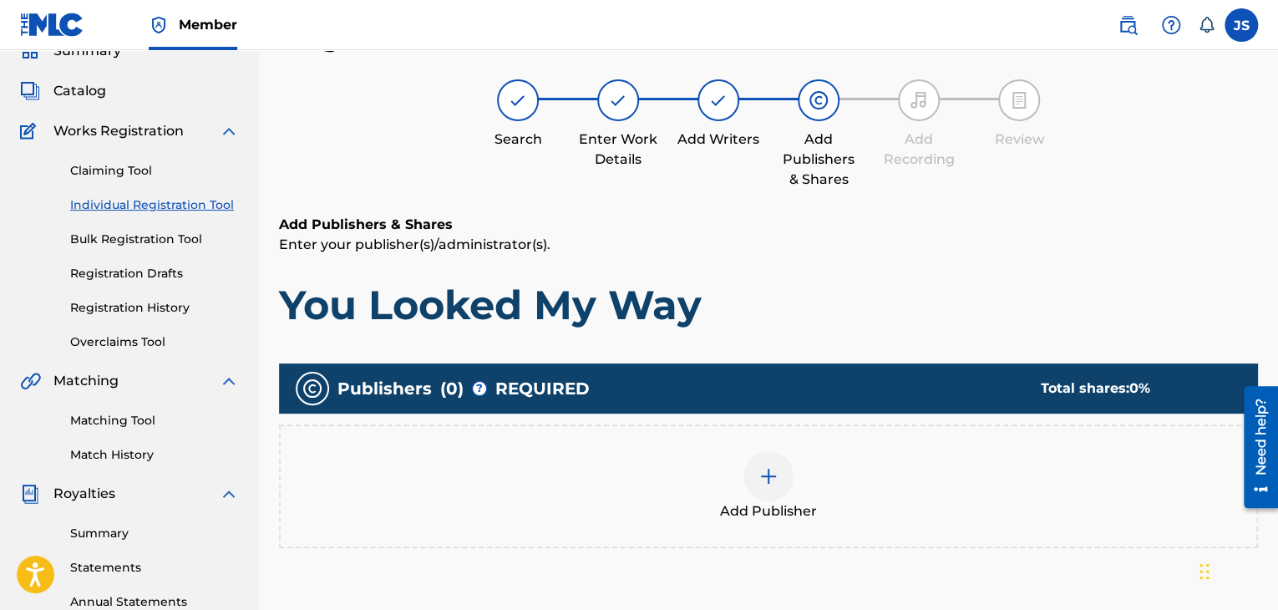
click at [771, 469] on img at bounding box center [768, 476] width 20 height 20
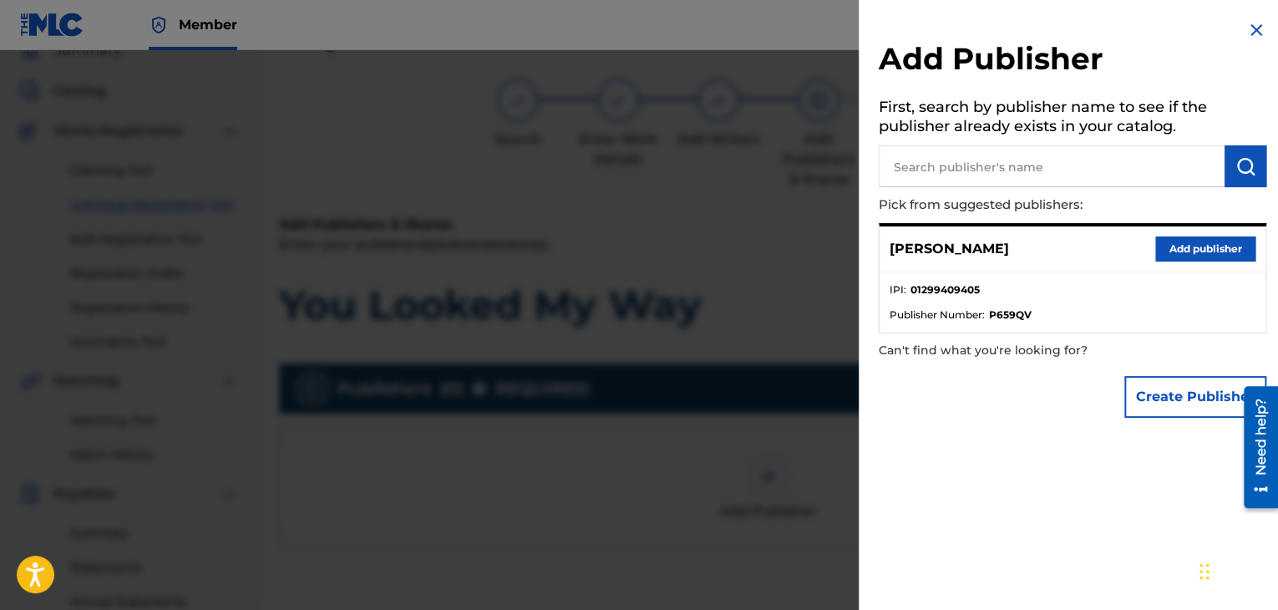
click at [1052, 170] on input "text" at bounding box center [1052, 166] width 346 height 42
type input "ForYourSoul"
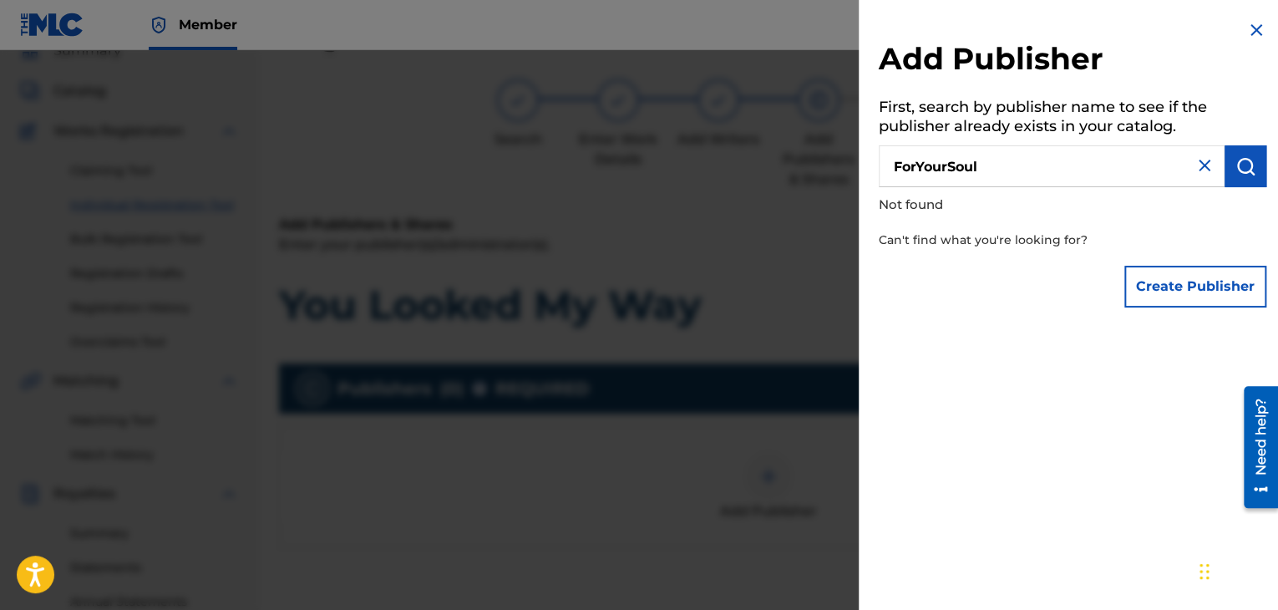
click at [1198, 170] on img at bounding box center [1204, 165] width 20 height 20
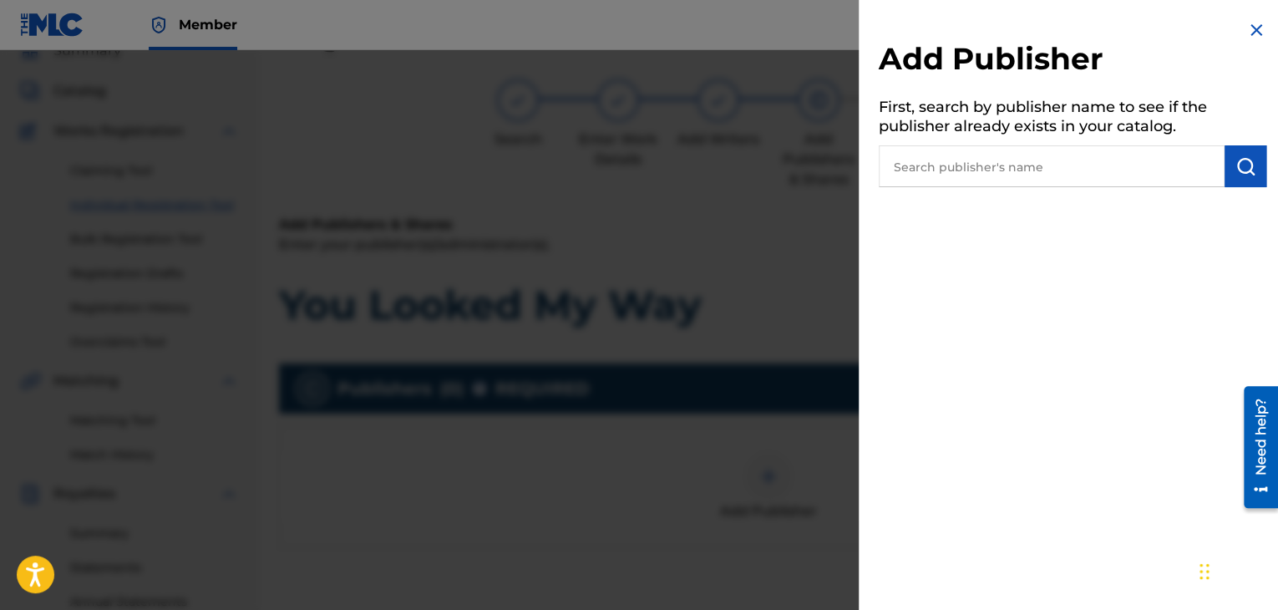
click at [1103, 165] on input "text" at bounding box center [1052, 166] width 346 height 42
type input "FORYOURSOUL"
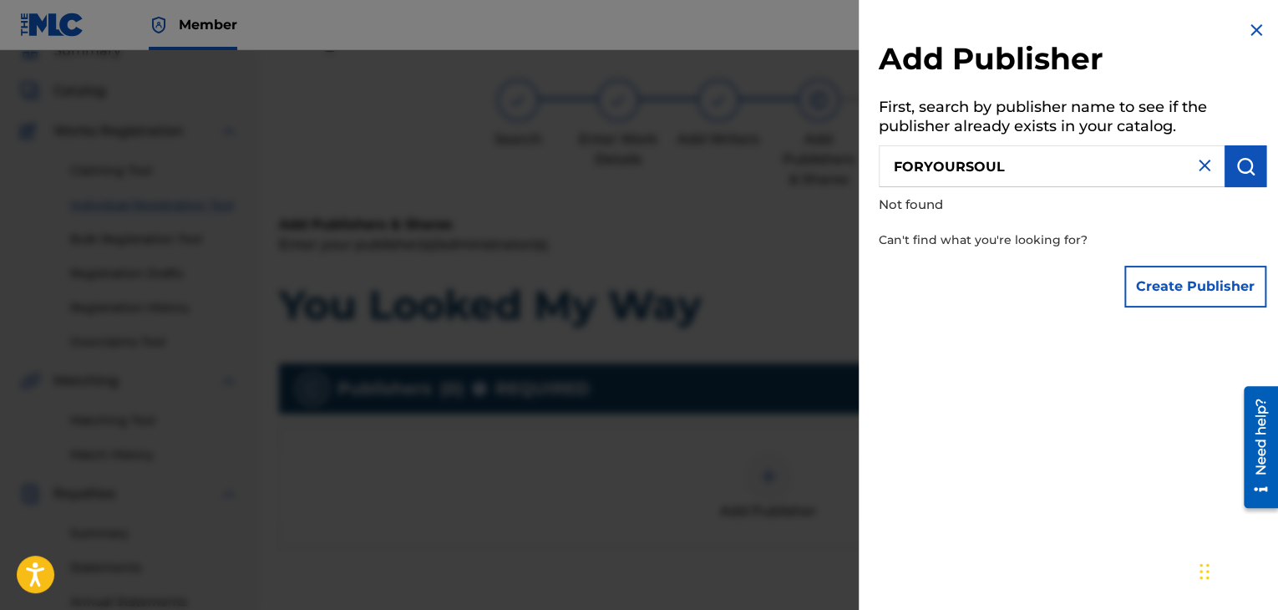
click at [1209, 296] on button "Create Publisher" at bounding box center [1195, 287] width 142 height 42
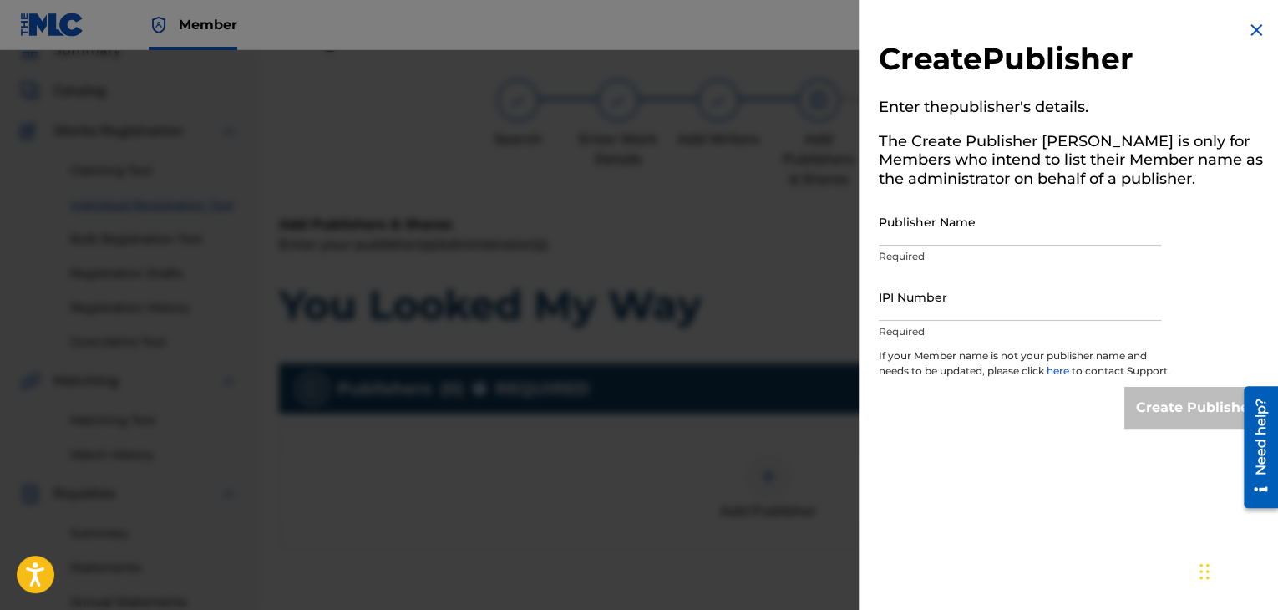
click at [954, 237] on input "Publisher Name" at bounding box center [1020, 222] width 282 height 48
type input "FORYOURSOUL"
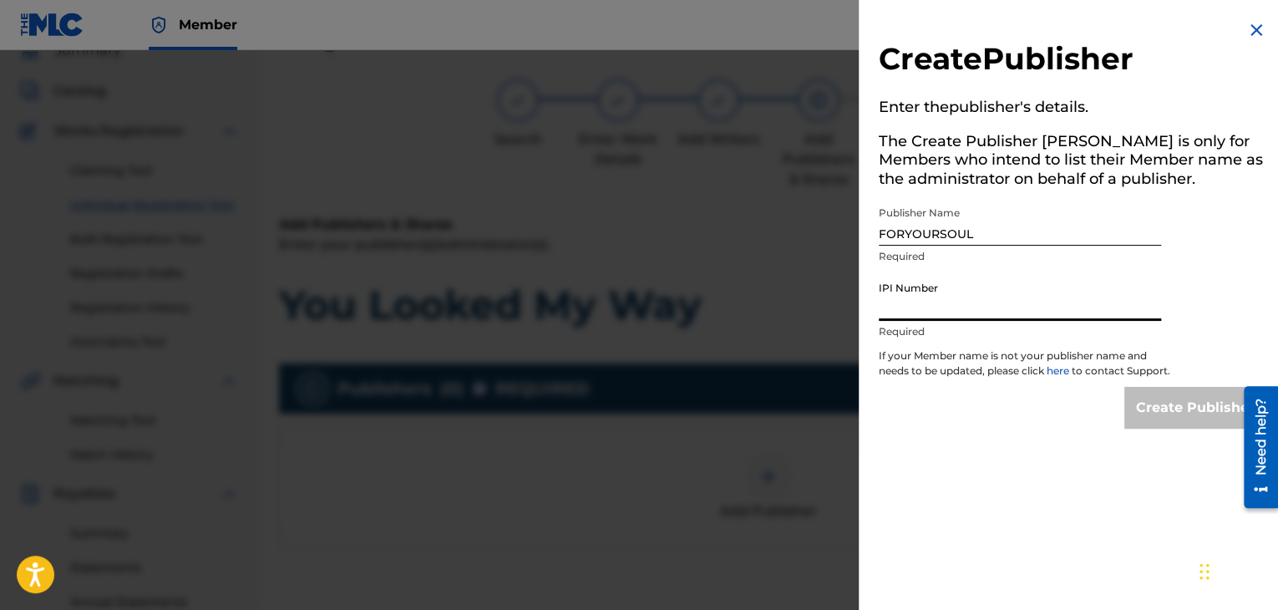
click at [922, 308] on input "IPI Number" at bounding box center [1020, 297] width 282 height 48
paste input "1299408506"
type input "1299408506"
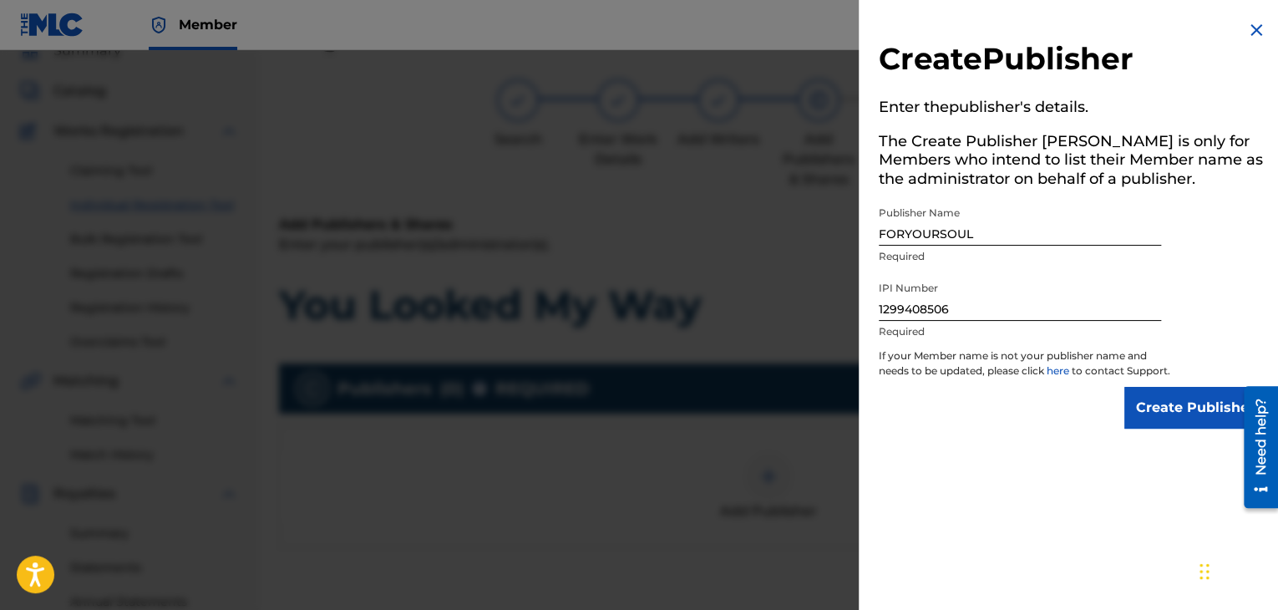
click at [1179, 418] on input "Create Publisher" at bounding box center [1195, 408] width 142 height 42
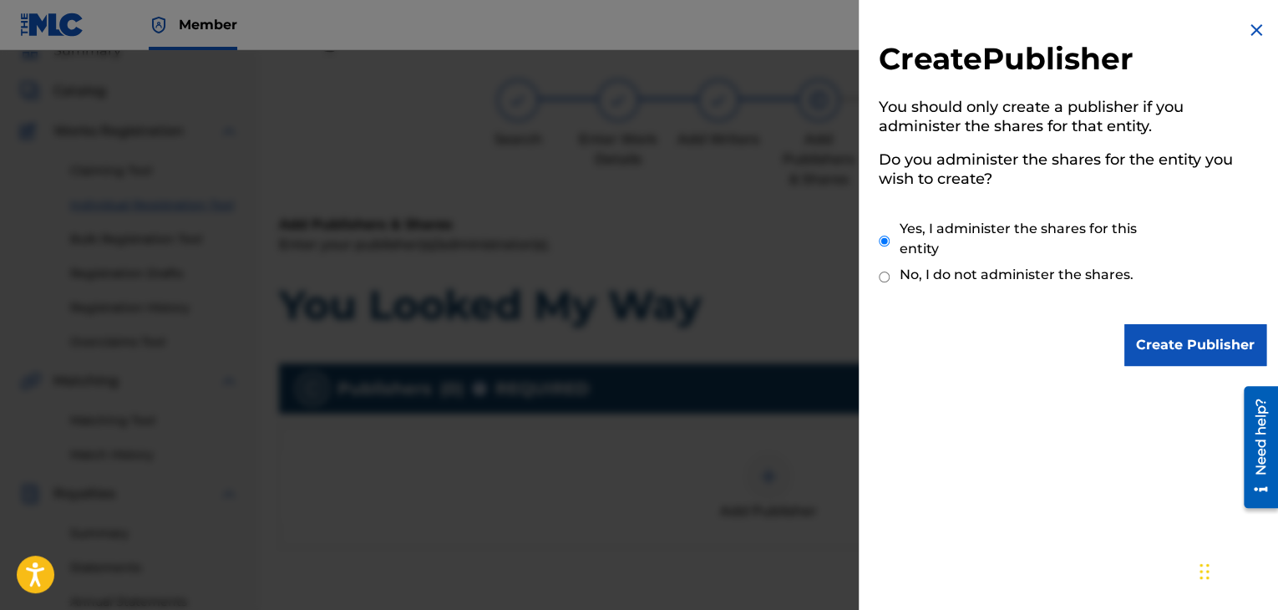
click at [1171, 347] on input "Create Publisher" at bounding box center [1195, 345] width 142 height 42
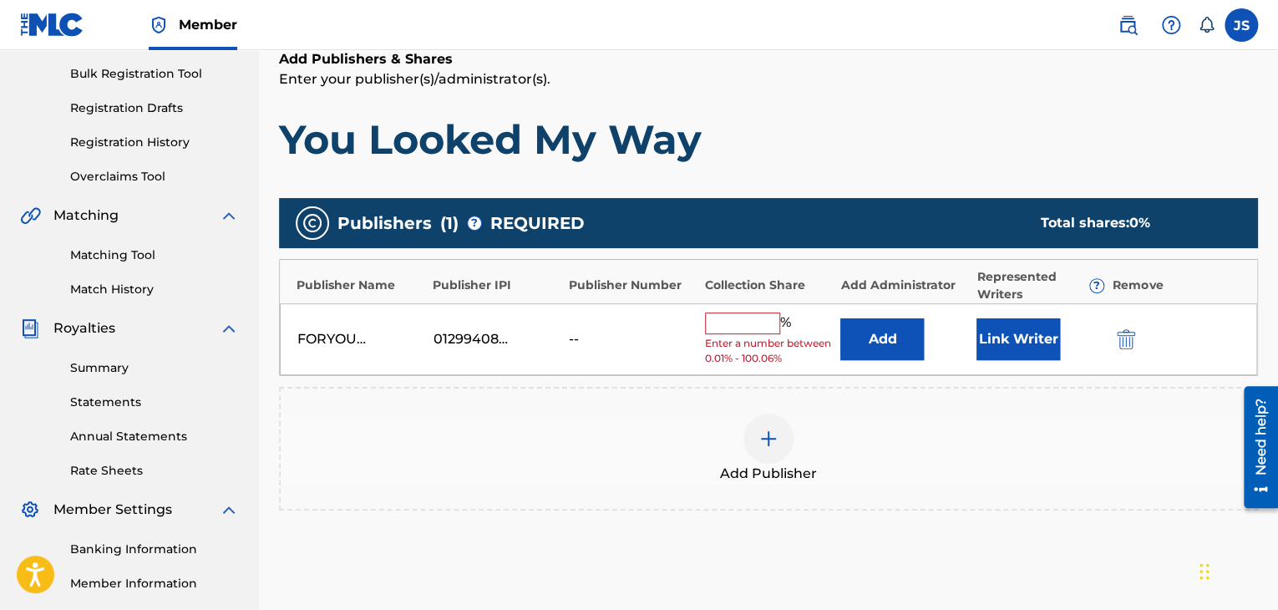
scroll to position [242, 0]
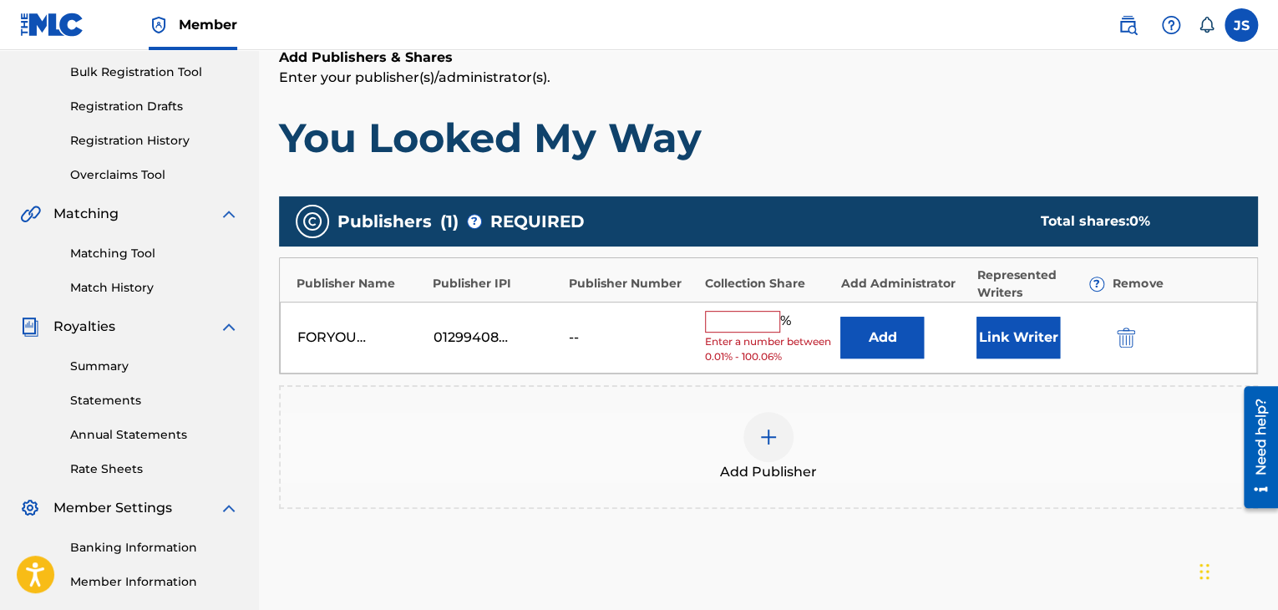
click at [744, 326] on input "text" at bounding box center [742, 322] width 75 height 22
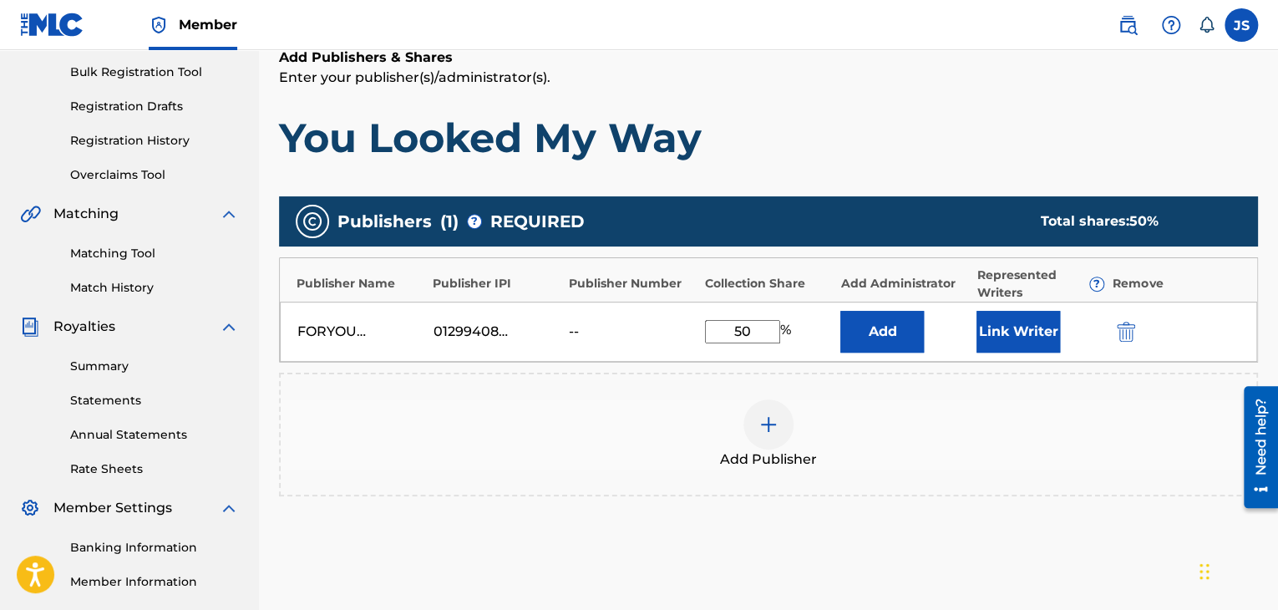
type input "50"
click at [772, 423] on img at bounding box center [768, 424] width 20 height 20
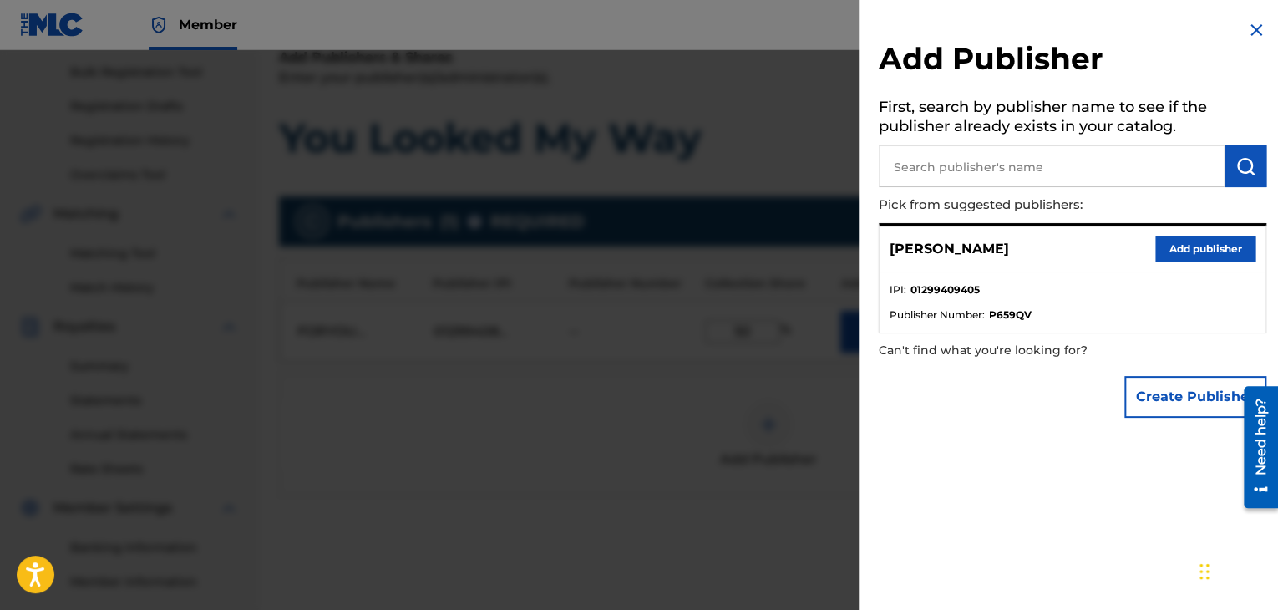
click at [995, 165] on input "text" at bounding box center [1052, 166] width 346 height 42
type input "LLB production"
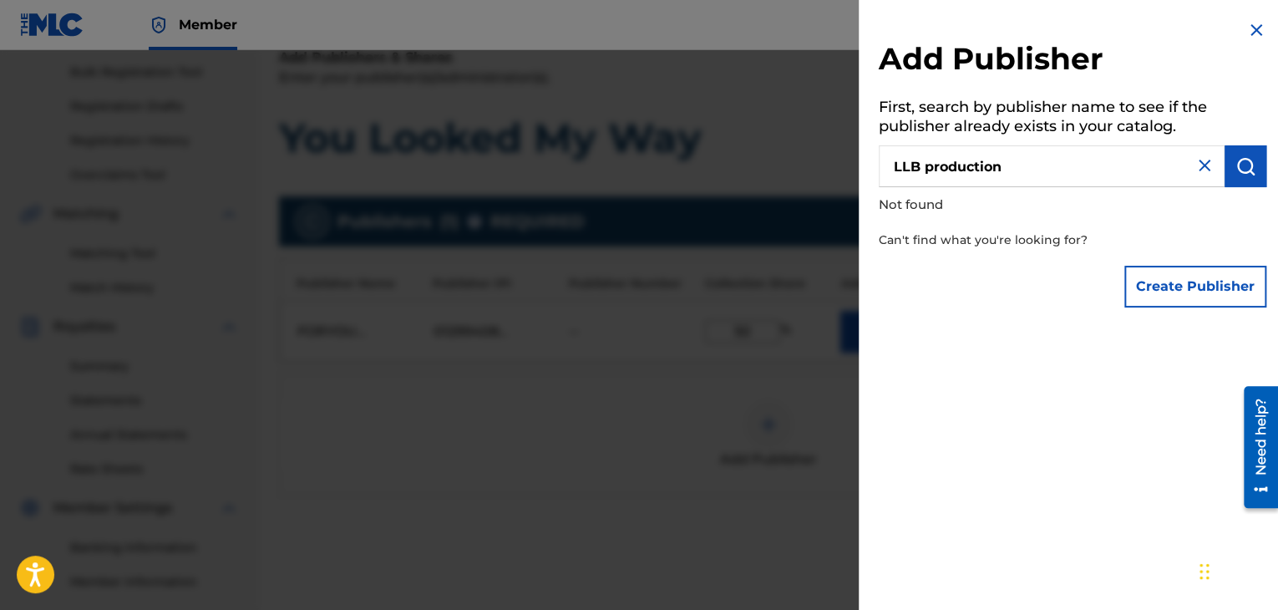
click at [1252, 31] on img at bounding box center [1256, 30] width 20 height 20
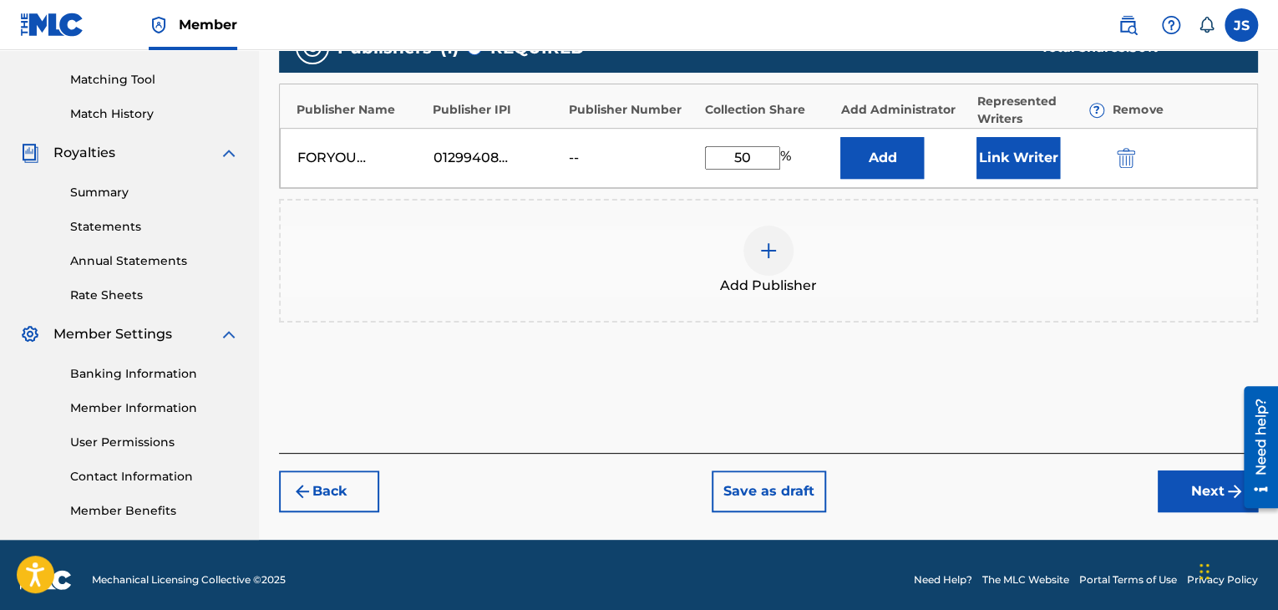
scroll to position [426, 0]
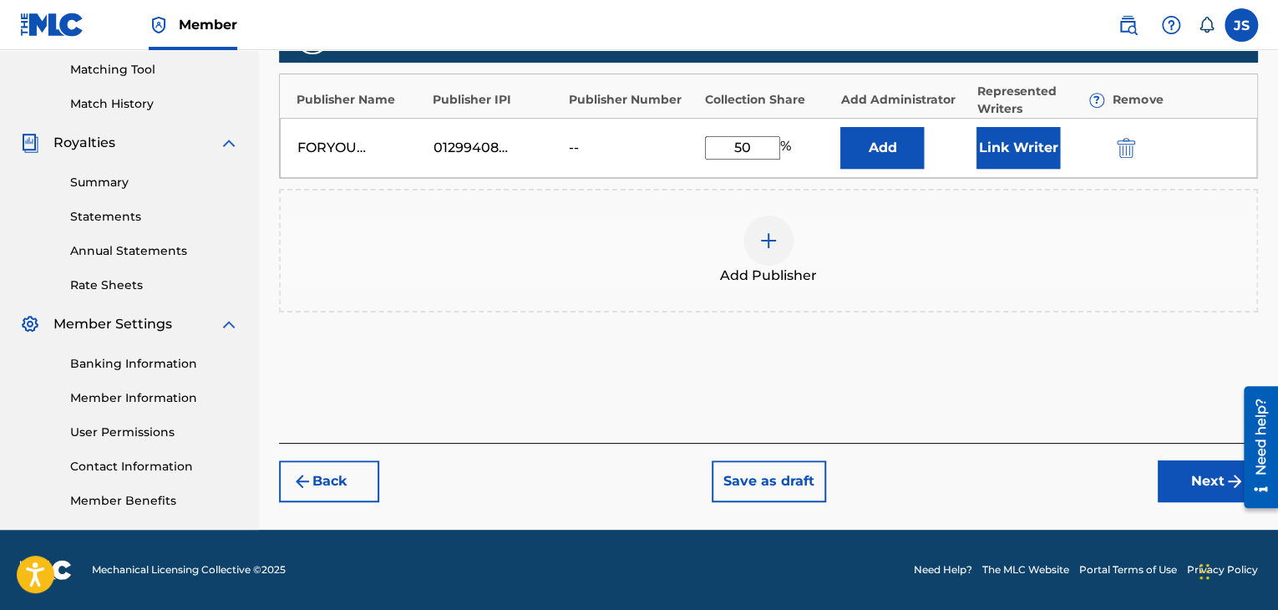
click at [1190, 482] on button "Next" at bounding box center [1207, 481] width 100 height 42
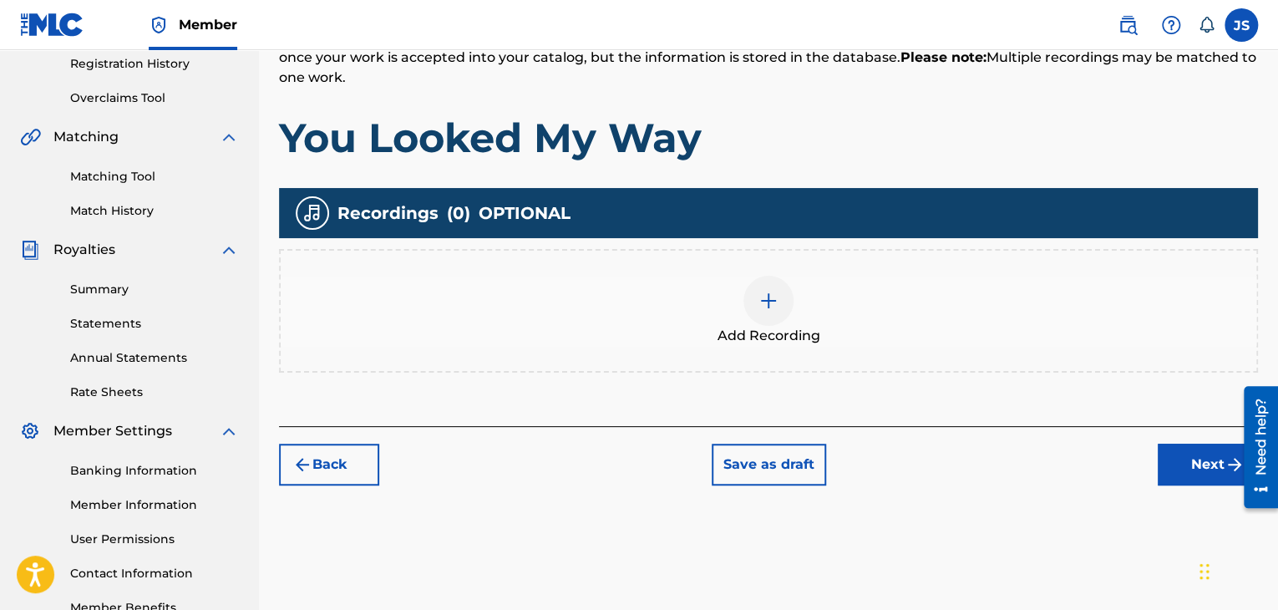
scroll to position [320, 0]
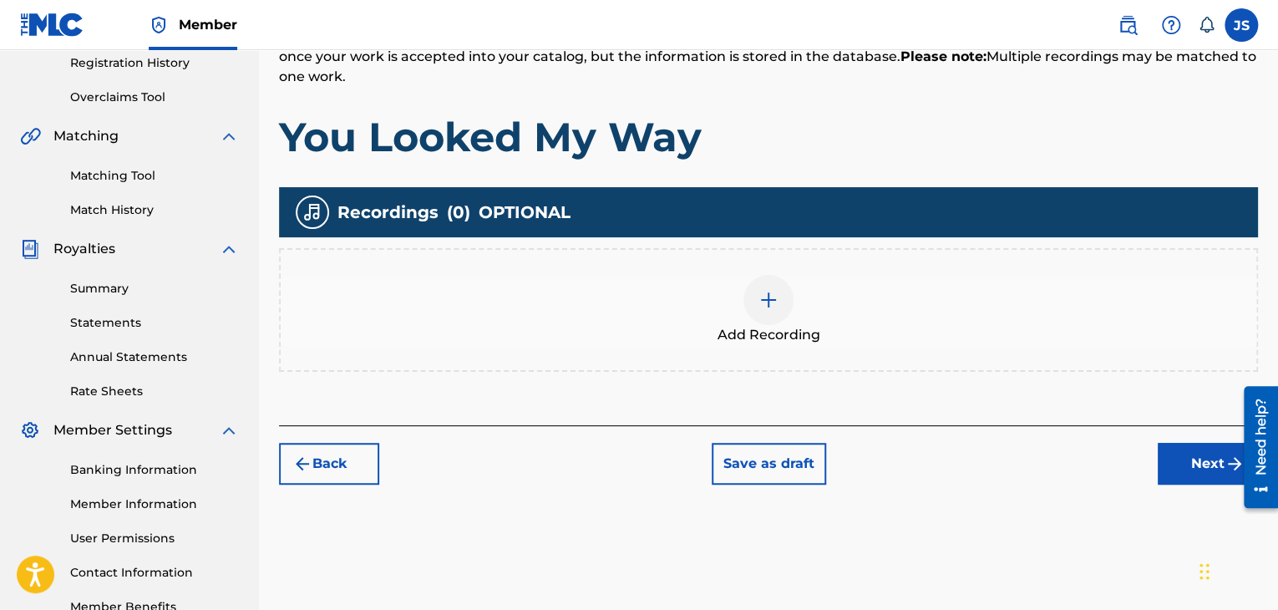
click at [777, 306] on img at bounding box center [768, 300] width 20 height 20
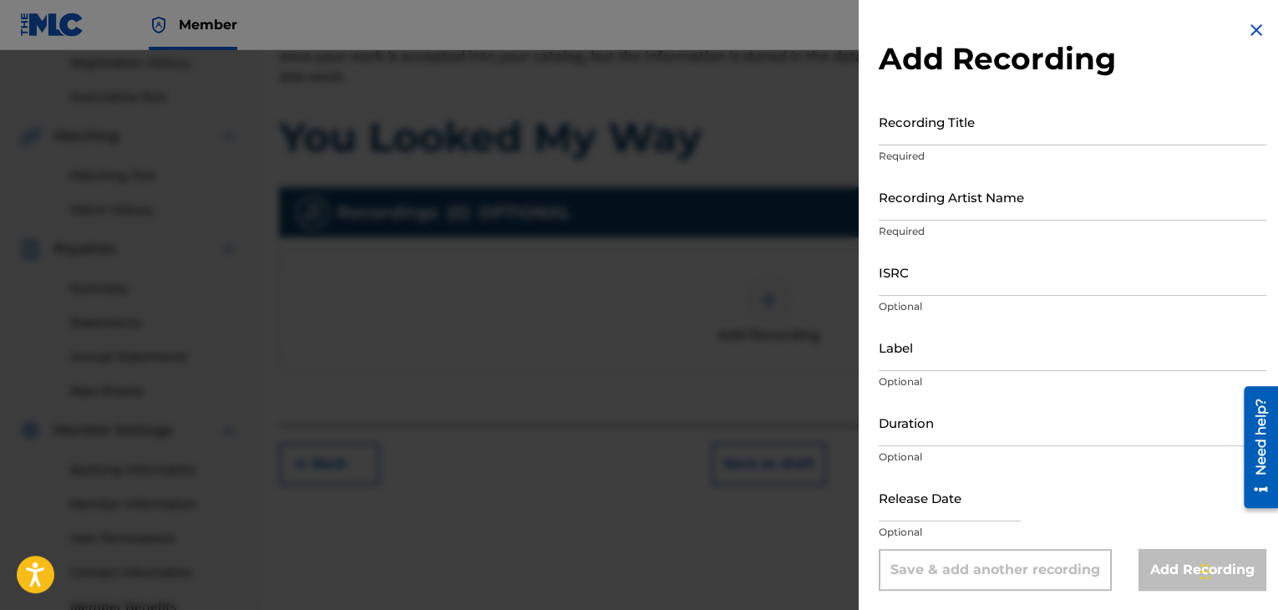
scroll to position [1, 0]
select select "7"
select select "2025"
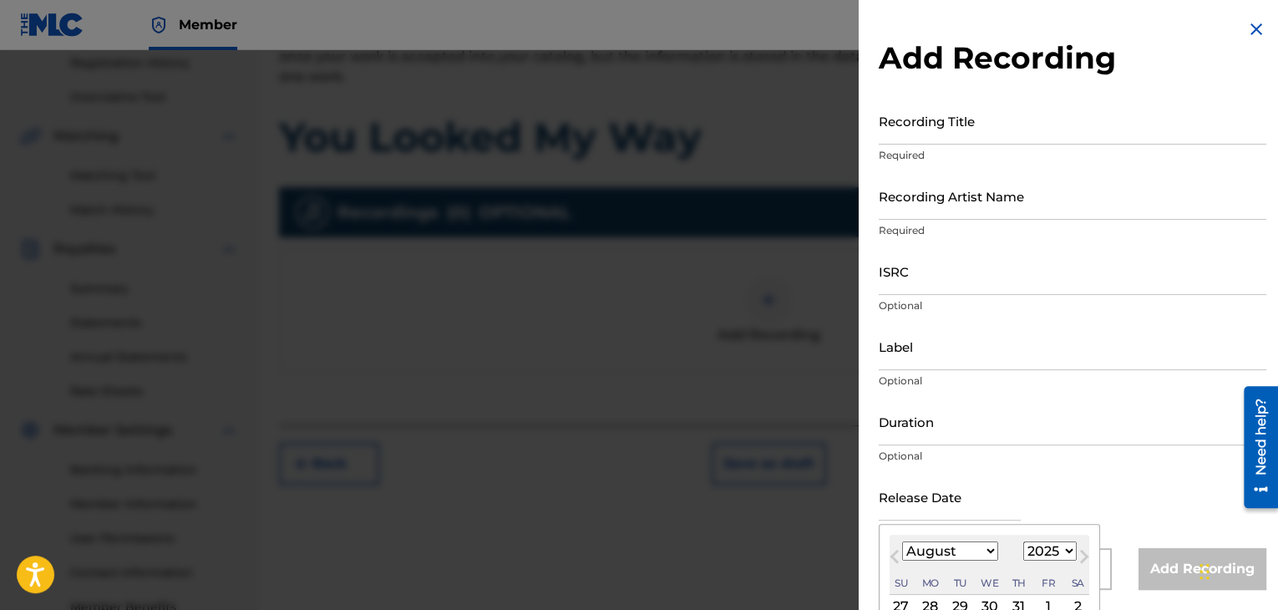
click at [911, 503] on input "text" at bounding box center [950, 497] width 142 height 48
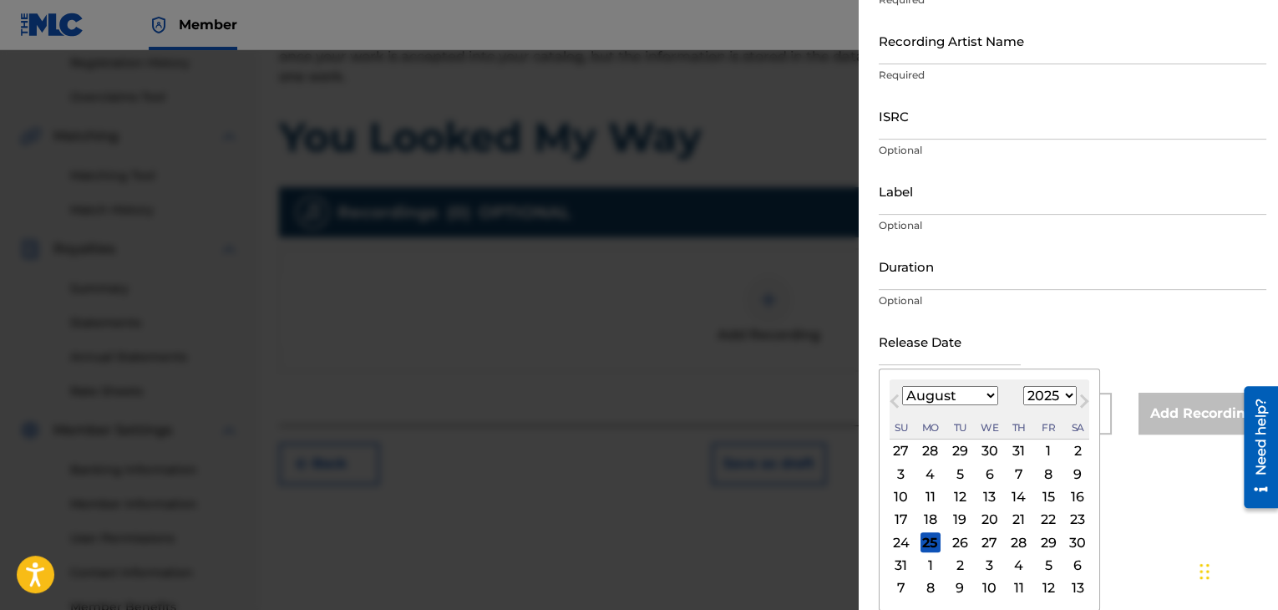
click at [1018, 540] on div "28" at bounding box center [1019, 542] width 20 height 20
type input "August 28 2025"
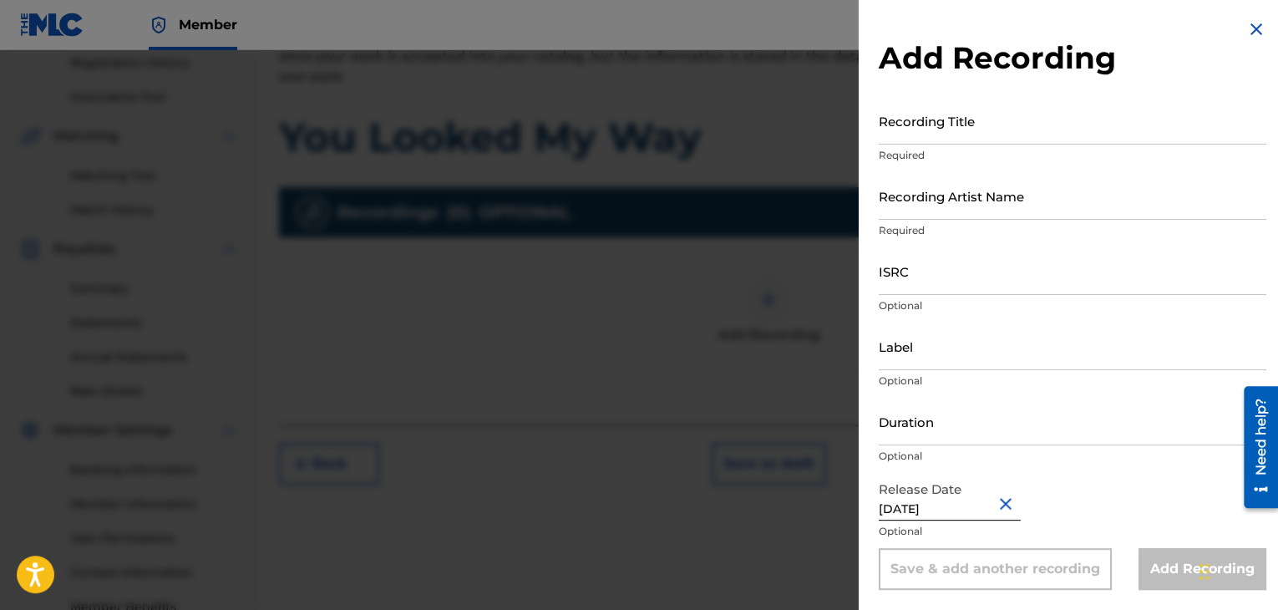
scroll to position [1, 0]
click at [922, 428] on input "Duration" at bounding box center [1072, 422] width 387 height 48
type input "04:47"
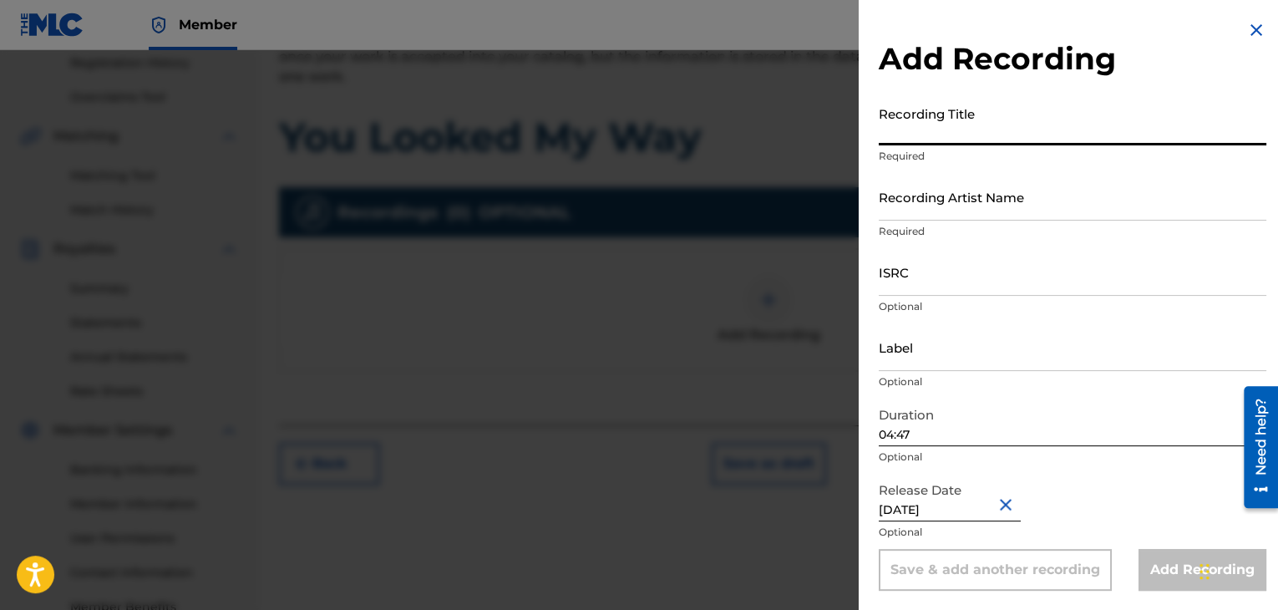
click at [959, 138] on input "Recording Title" at bounding box center [1072, 122] width 387 height 48
type input "You Looked My Way"
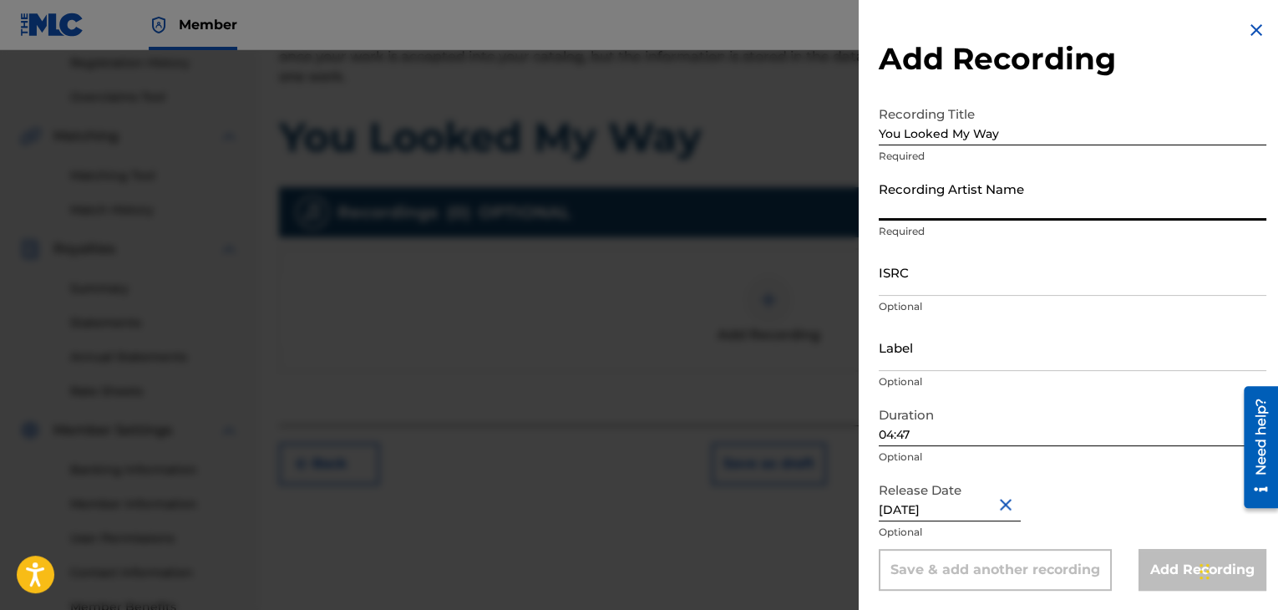
click at [943, 195] on input "Recording Artist Name" at bounding box center [1072, 197] width 387 height 48
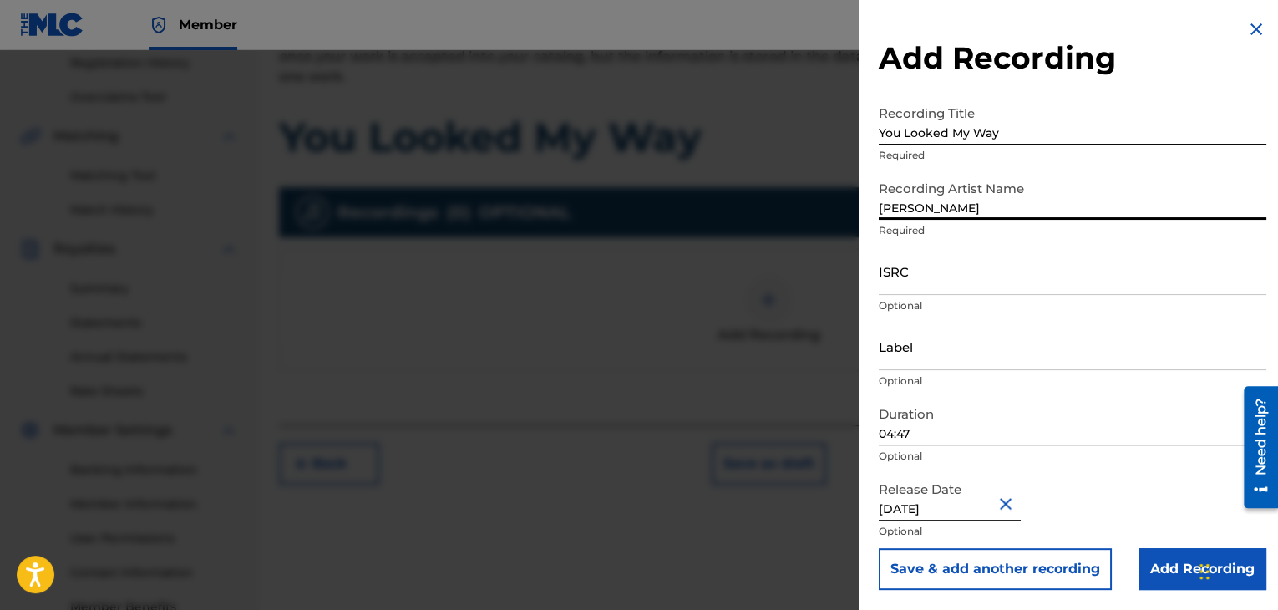
scroll to position [426, 0]
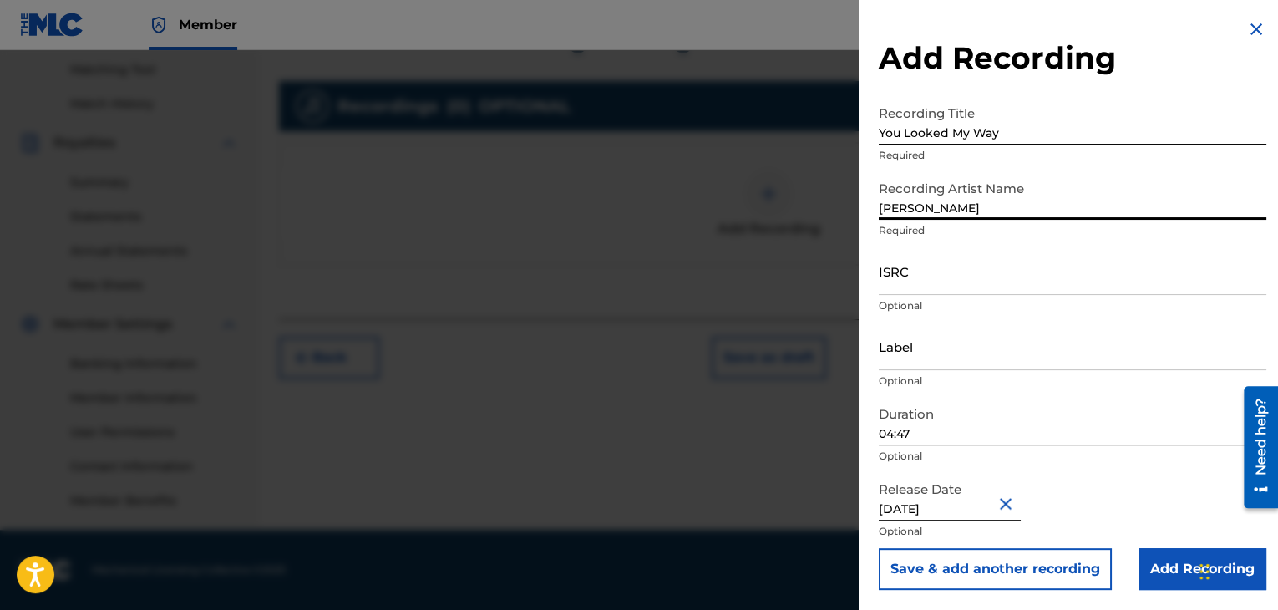
type input "[PERSON_NAME]"
click at [1180, 580] on input "Add Recording" at bounding box center [1202, 569] width 128 height 42
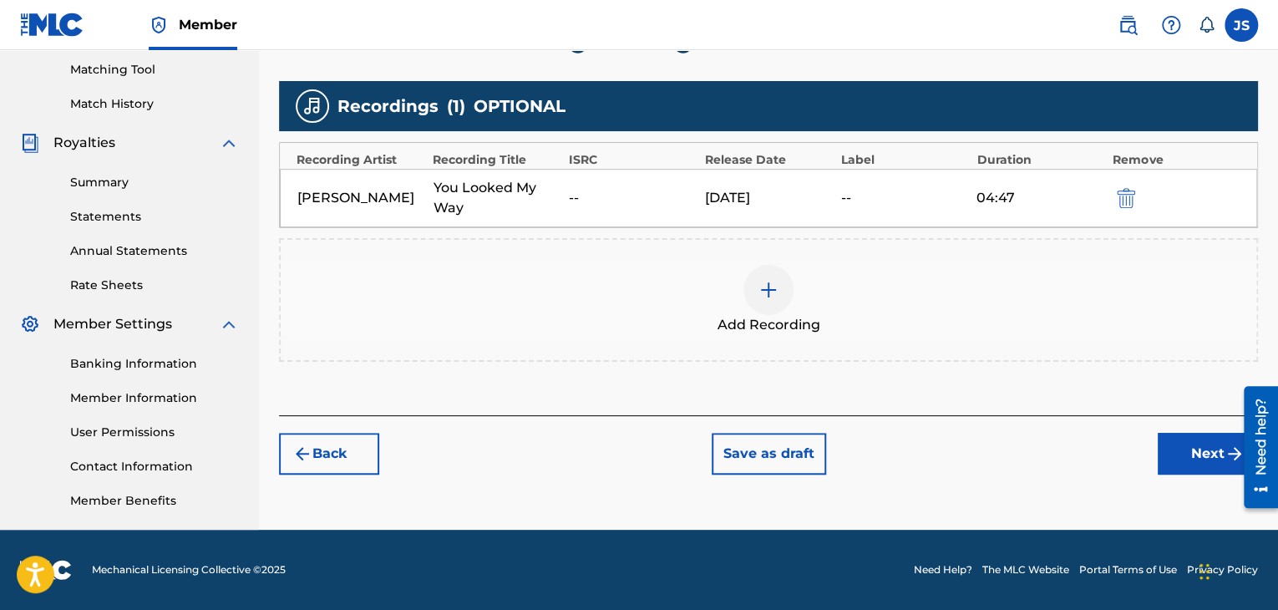
click at [1194, 449] on button "Next" at bounding box center [1207, 454] width 100 height 42
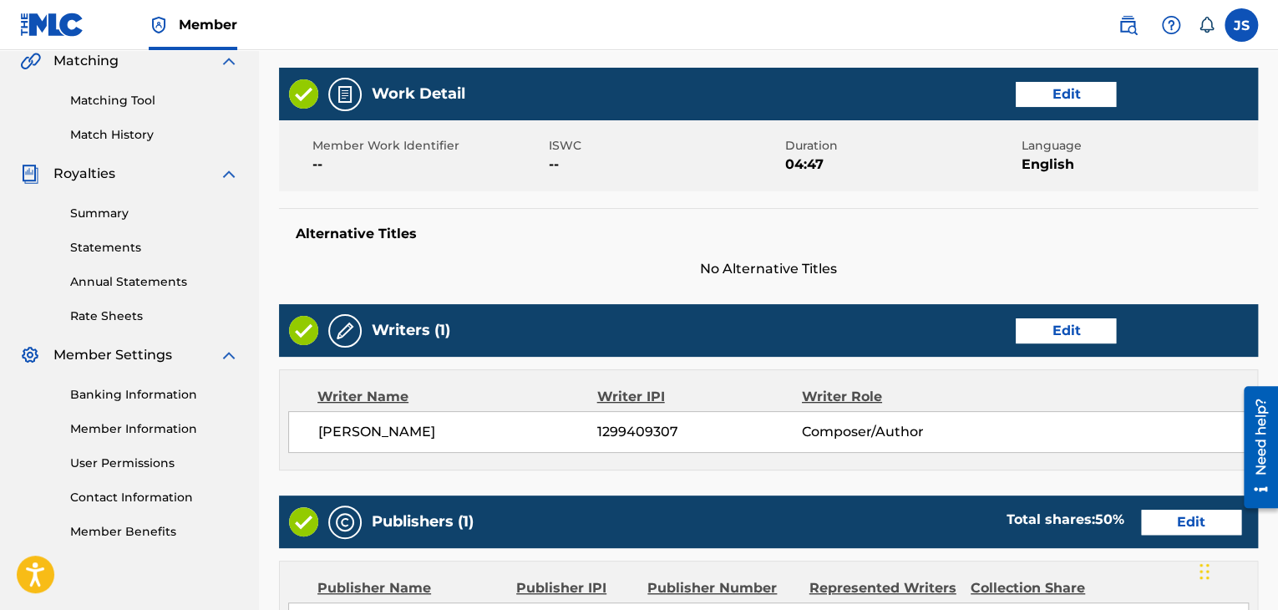
scroll to position [801, 0]
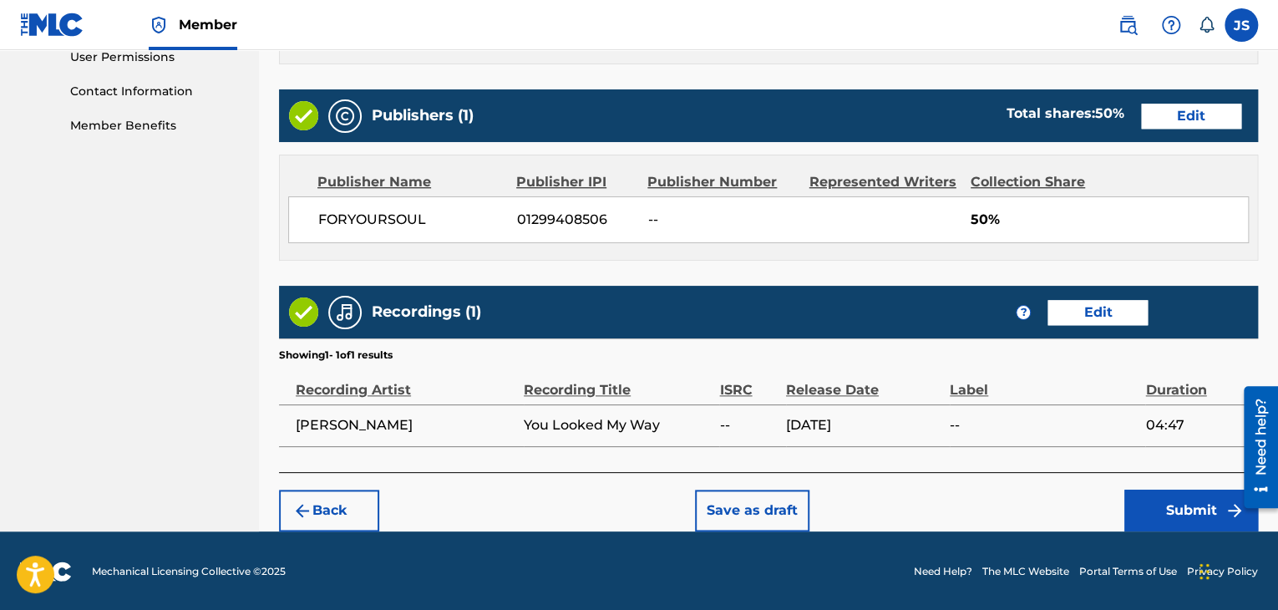
click at [1154, 507] on button "Submit" at bounding box center [1191, 510] width 134 height 42
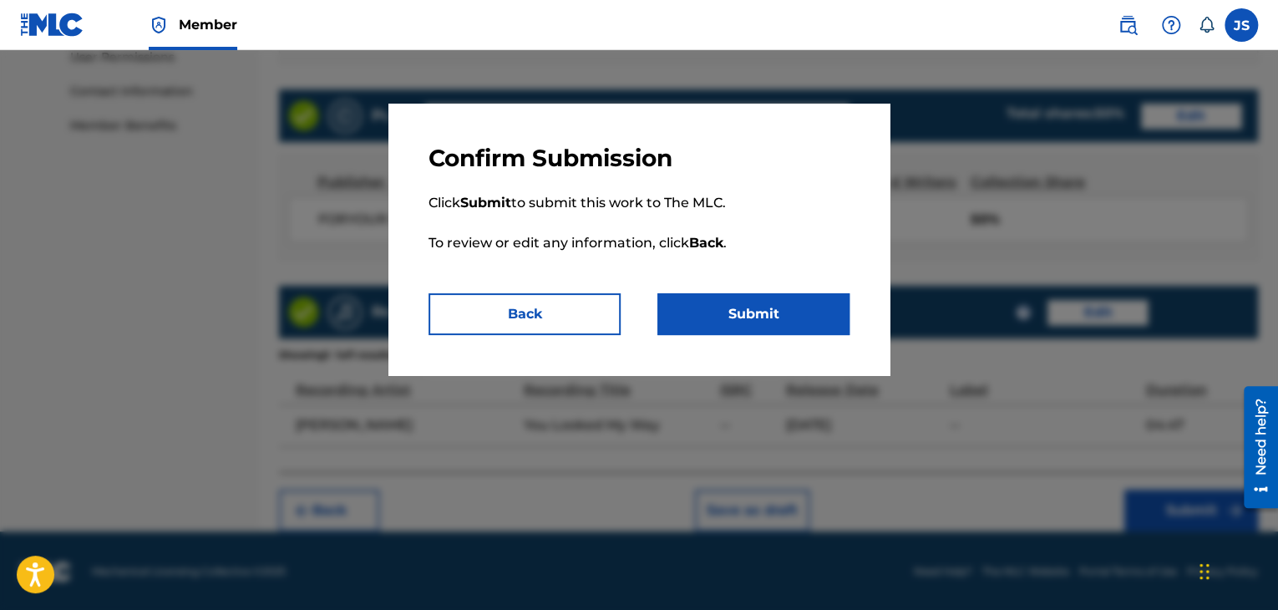
click at [750, 318] on button "Submit" at bounding box center [753, 314] width 192 height 42
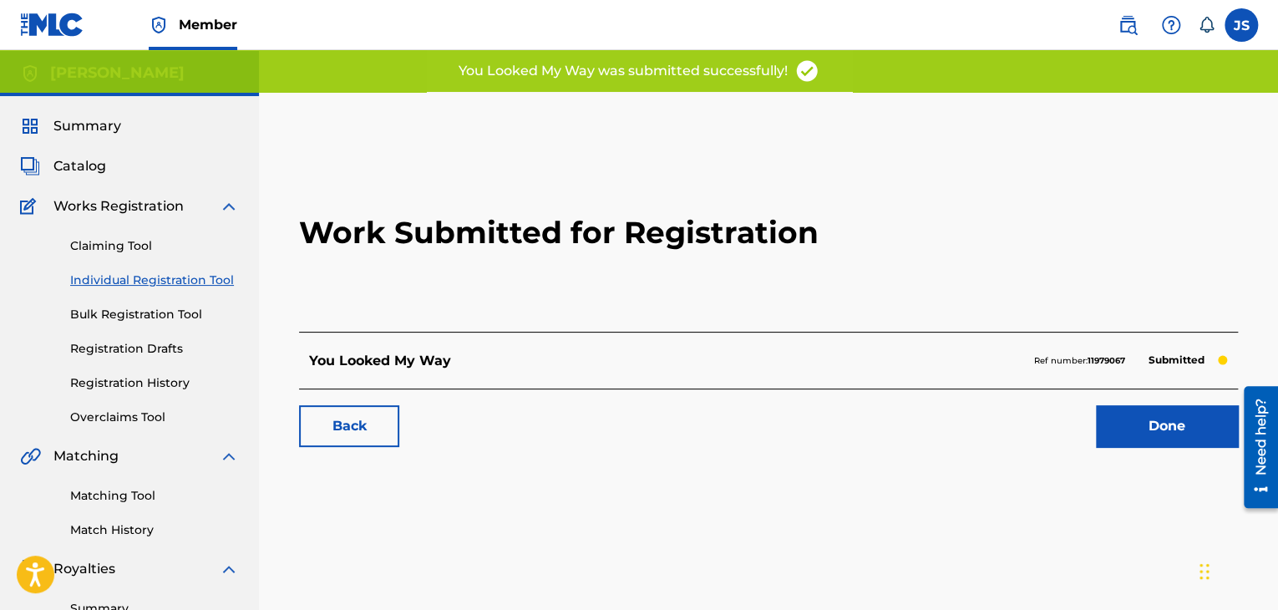
click at [1165, 426] on link "Done" at bounding box center [1167, 426] width 142 height 42
